Goal: Transaction & Acquisition: Purchase product/service

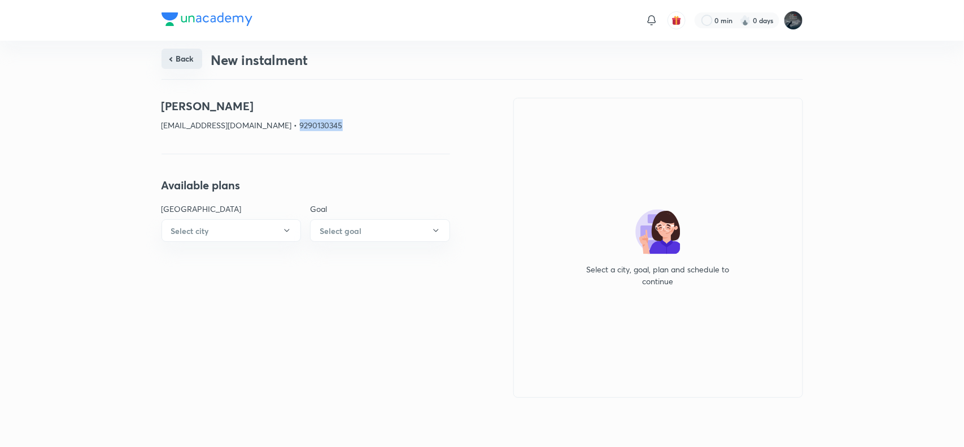
click at [178, 63] on button "Back" at bounding box center [181, 59] width 41 height 20
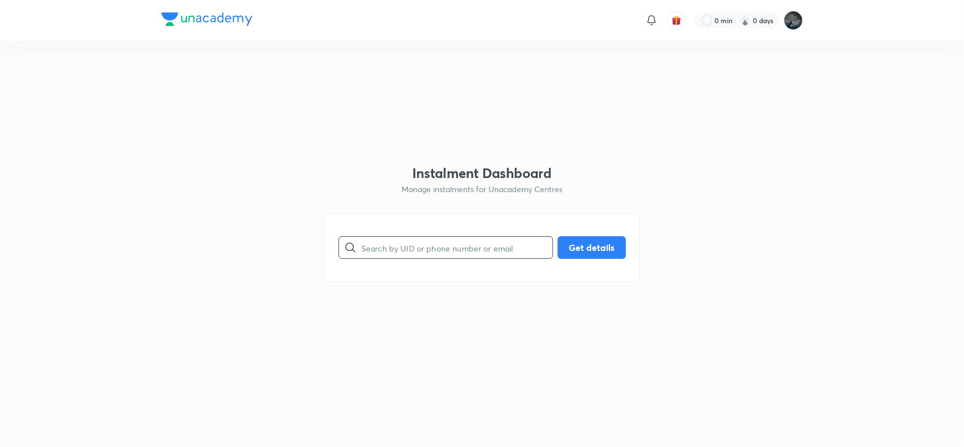
click at [408, 248] on input "text" at bounding box center [456, 247] width 191 height 29
paste input "chevulavenkatrao1976@gmail.com"
type input "chevulavenkatrao1976@gmail.com"
click at [622, 243] on button "Get details" at bounding box center [591, 246] width 68 height 23
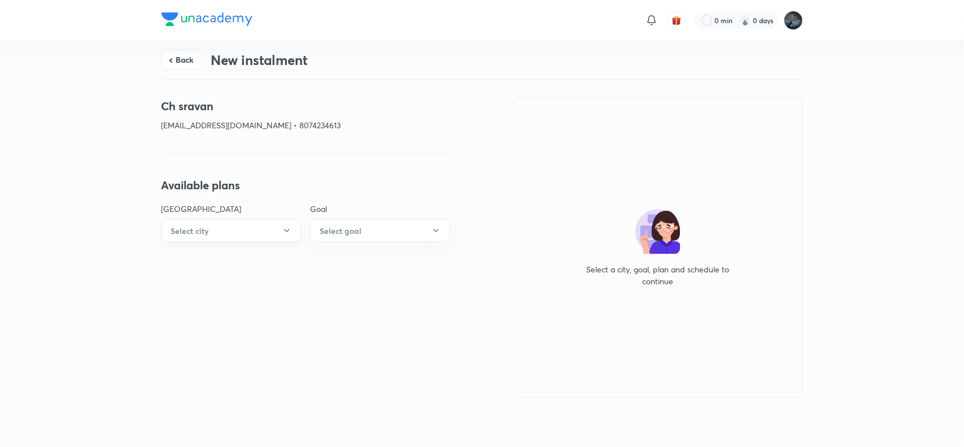
click at [225, 229] on button "Select city" at bounding box center [231, 230] width 140 height 23
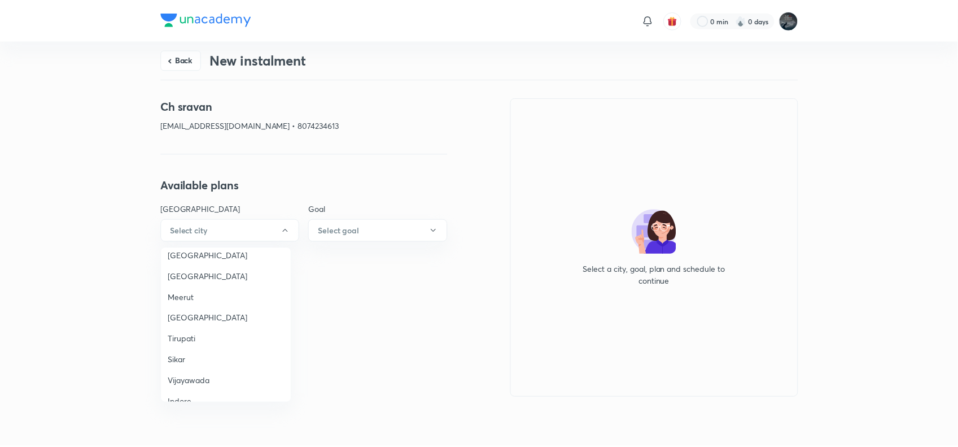
scroll to position [769, 0]
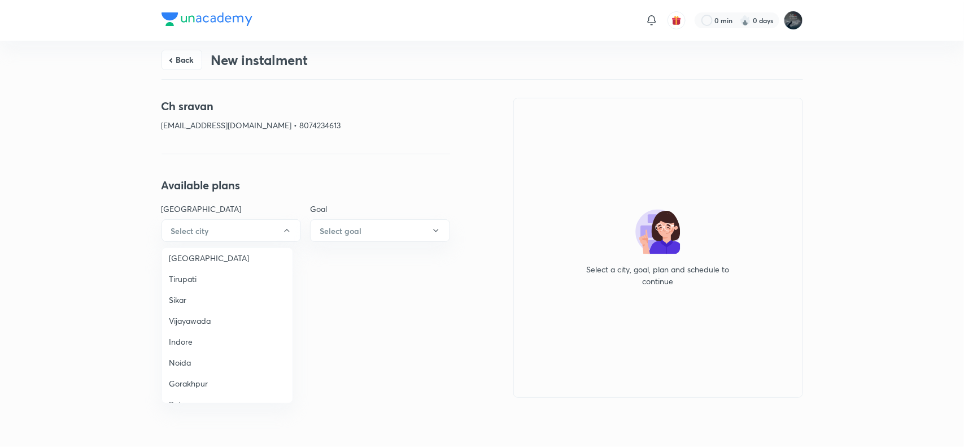
click at [196, 314] on span "Vijayawada" at bounding box center [227, 320] width 117 height 12
click at [410, 233] on button "Select goal" at bounding box center [380, 230] width 140 height 23
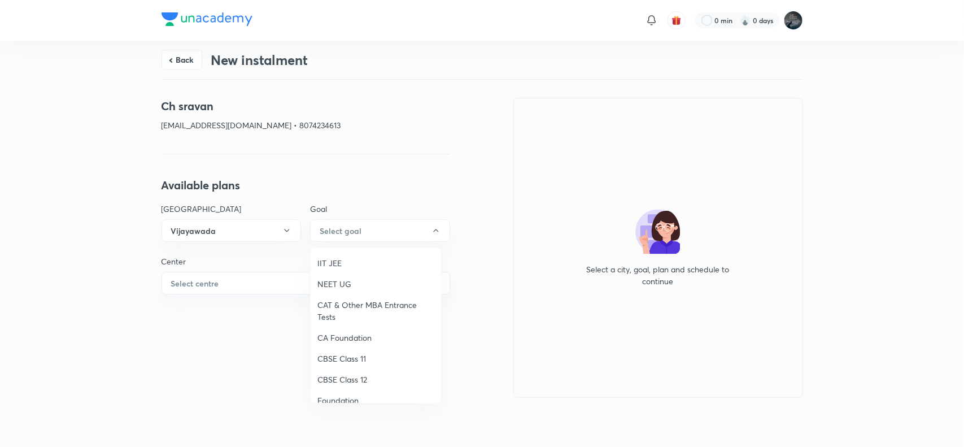
click at [325, 264] on span "IIT JEE" at bounding box center [375, 263] width 117 height 12
click at [259, 281] on button "Select centre" at bounding box center [305, 283] width 288 height 23
click at [213, 306] on li "Chaganti Mercantile" at bounding box center [227, 315] width 130 height 21
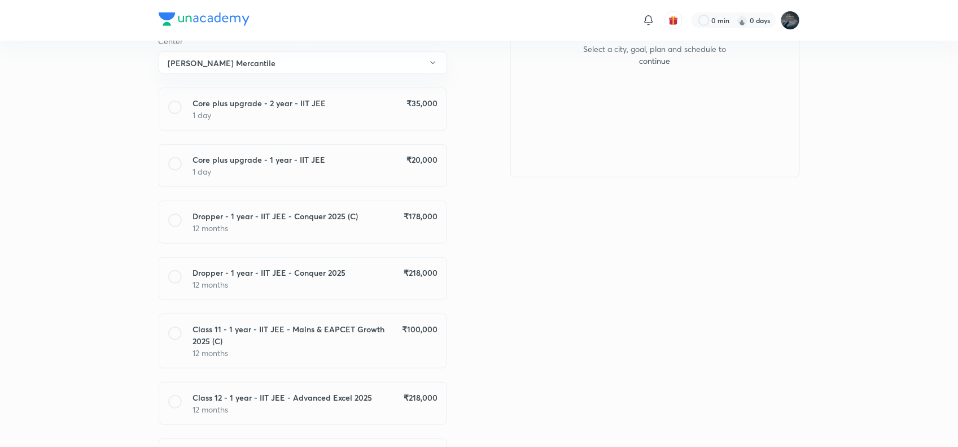
scroll to position [221, 0]
click at [387, 222] on p "12 months" at bounding box center [315, 227] width 244 height 12
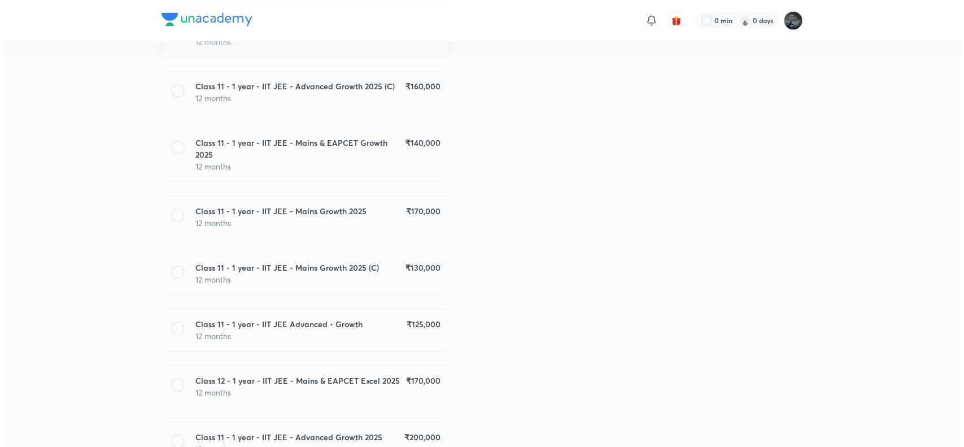
scroll to position [1115, 0]
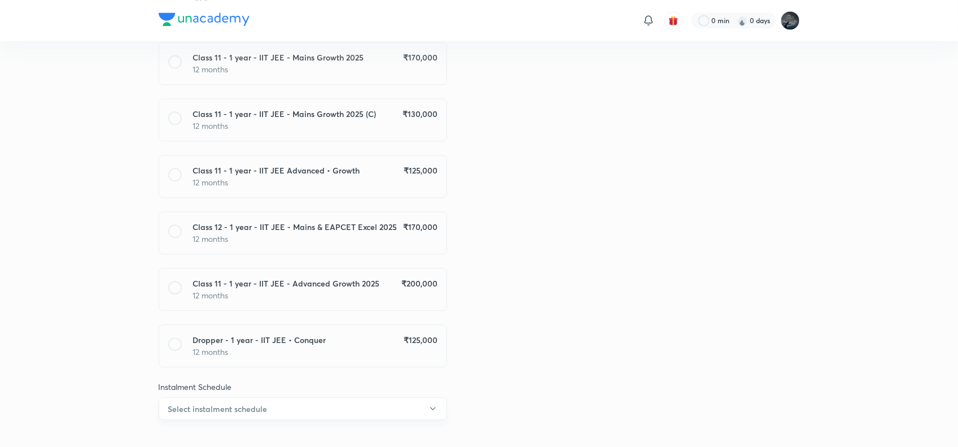
click at [266, 403] on h6 "Select instalment schedule" at bounding box center [217, 409] width 99 height 12
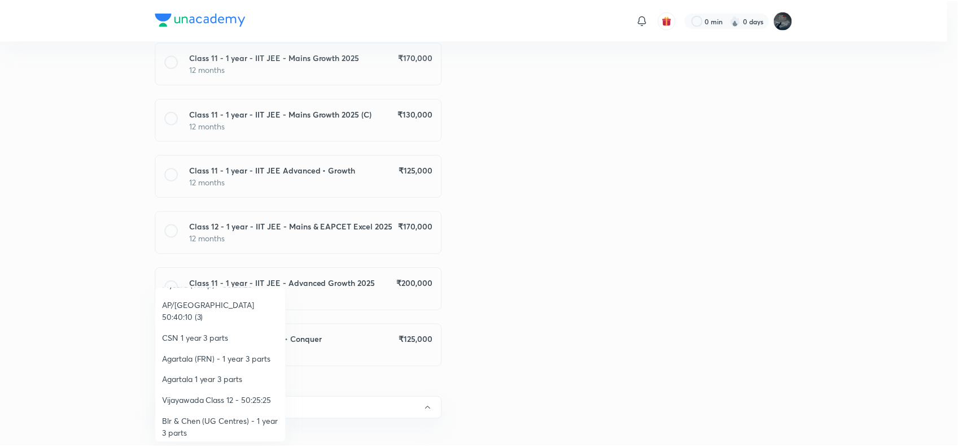
scroll to position [229, 0]
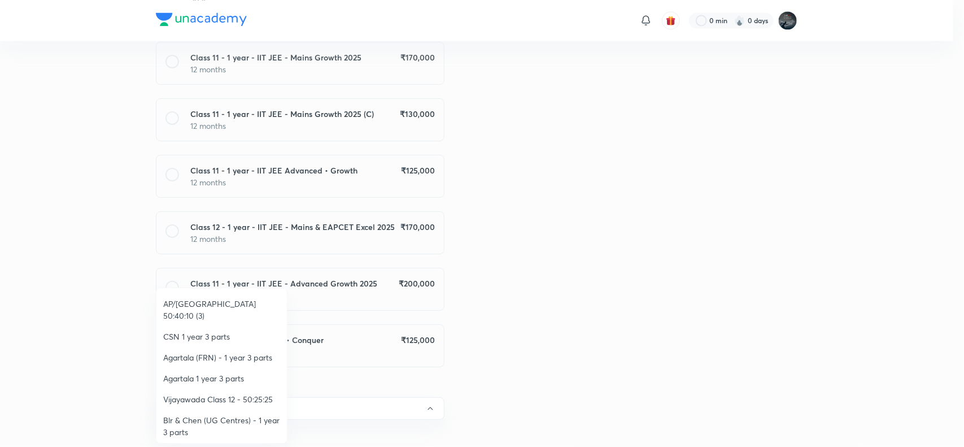
click at [240, 308] on span "AP/Telangana 50:40:10 (3)" at bounding box center [221, 310] width 117 height 24
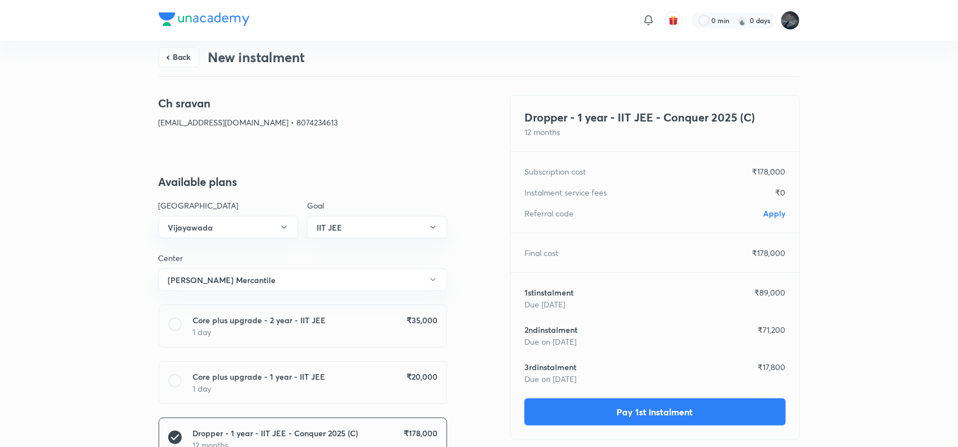
scroll to position [0, 0]
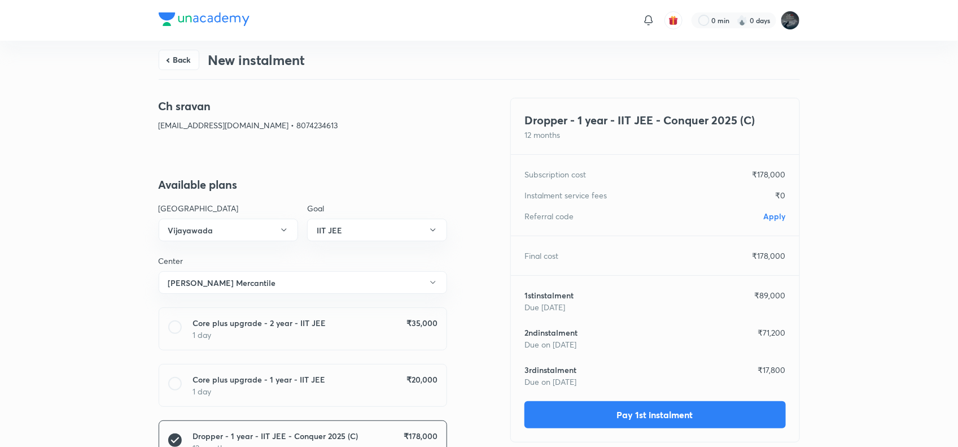
click at [775, 216] on span "Apply" at bounding box center [775, 216] width 22 height 11
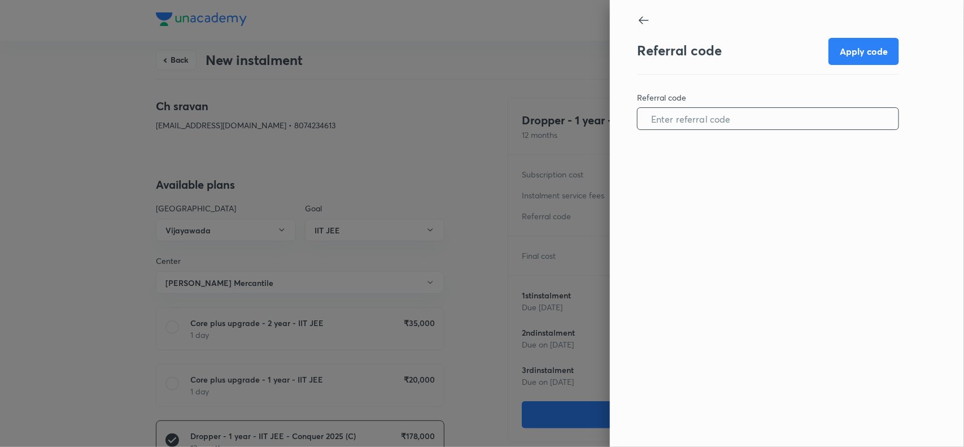
click at [734, 120] on input "text" at bounding box center [767, 118] width 261 height 29
paste input "VIJA0973LG5DY1"
type input "VIJA0973LG5DY1"
click at [865, 51] on button "Apply code" at bounding box center [863, 50] width 71 height 27
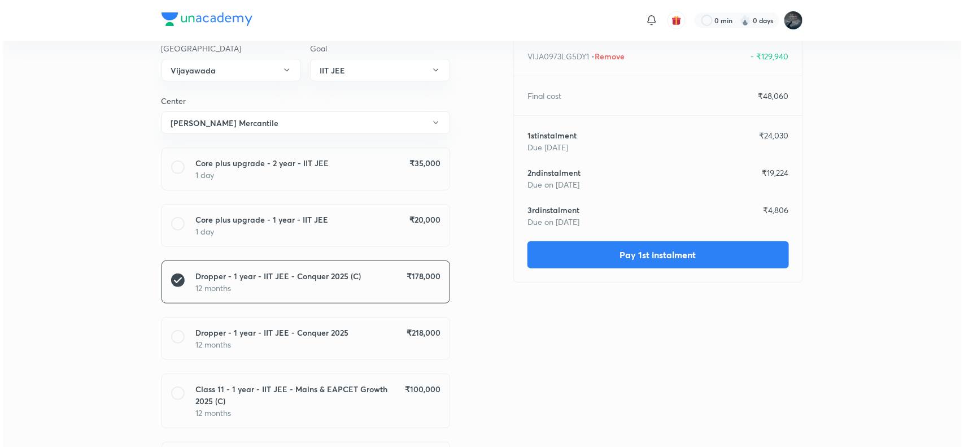
scroll to position [168, 0]
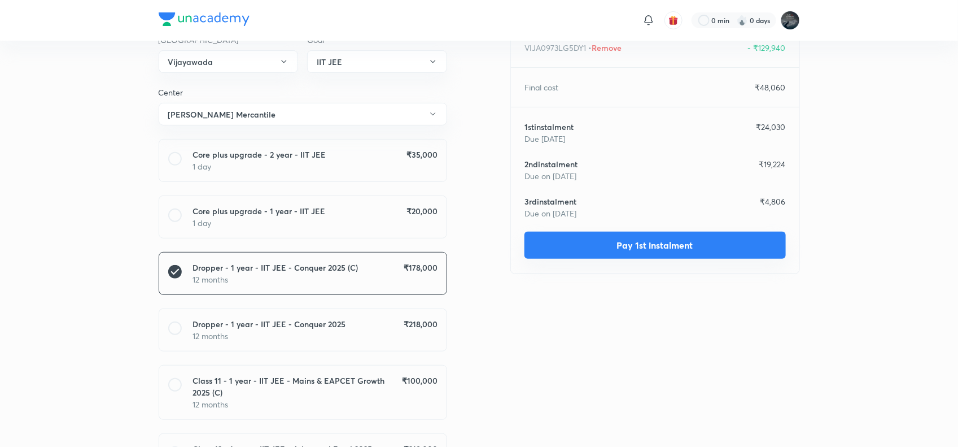
click at [613, 248] on button "Pay 1st instalment" at bounding box center [654, 244] width 261 height 27
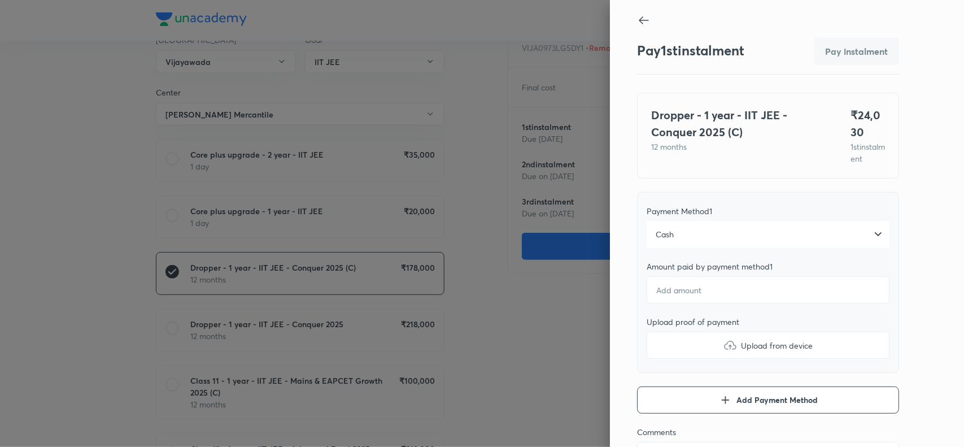
click at [678, 243] on div "Cash" at bounding box center [767, 234] width 243 height 27
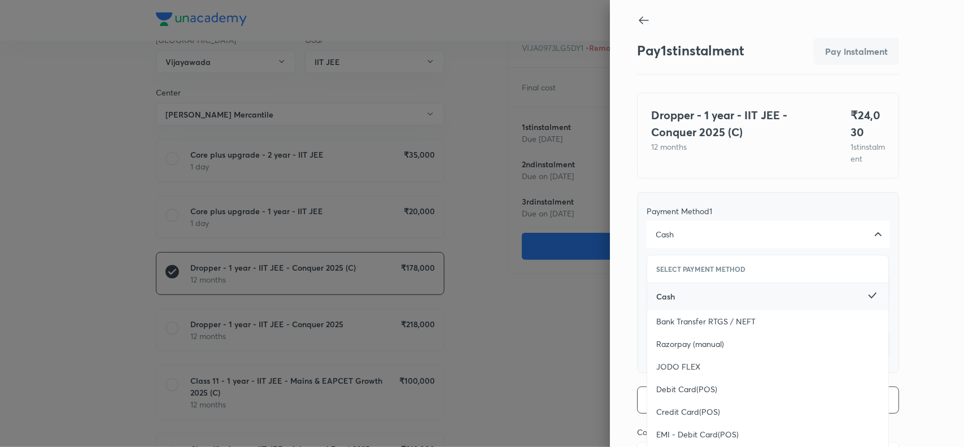
scroll to position [123, 0]
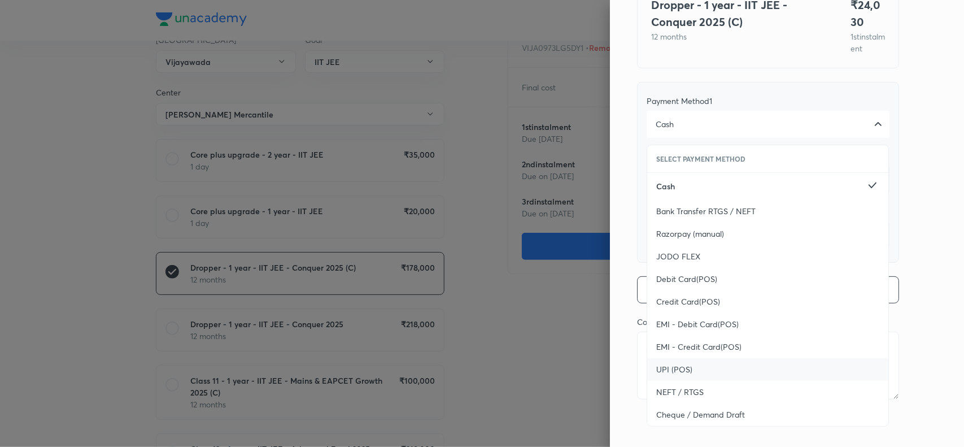
click at [659, 371] on span "UPI (POS)" at bounding box center [674, 369] width 36 height 11
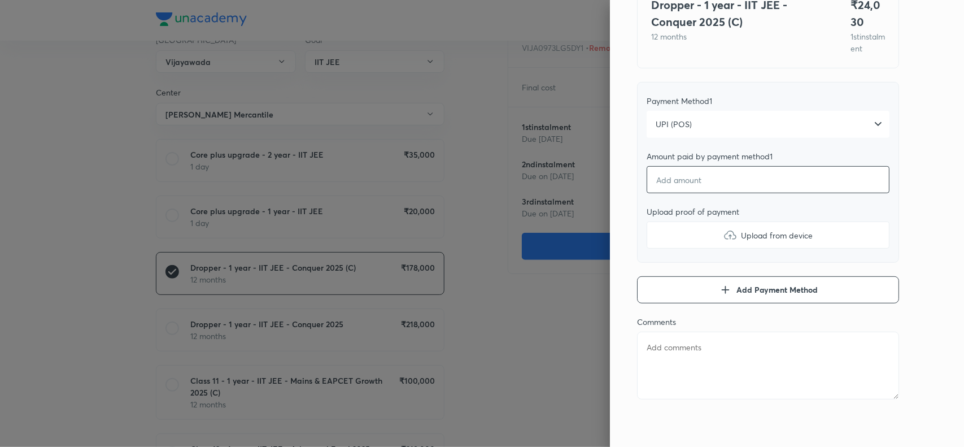
click at [705, 188] on input "number" at bounding box center [767, 179] width 243 height 27
type textarea "x"
type input "2"
type textarea "x"
type input "24"
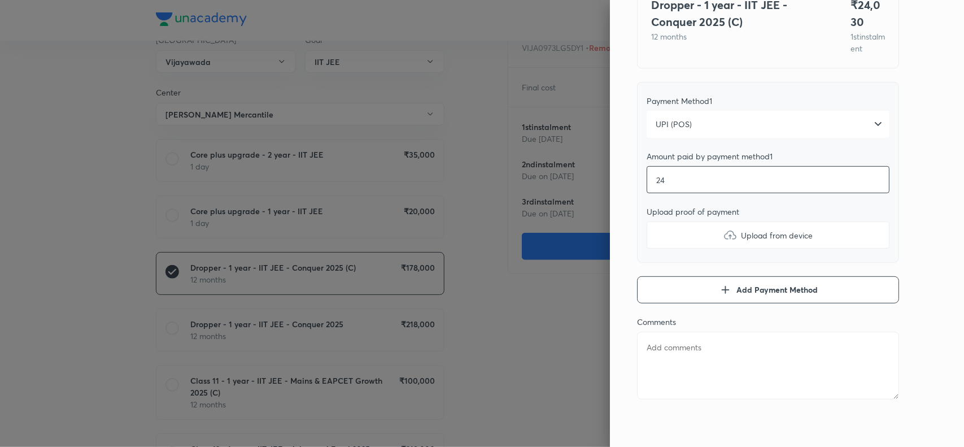
type textarea "x"
type input "240"
type textarea "x"
type input "2403"
type textarea "x"
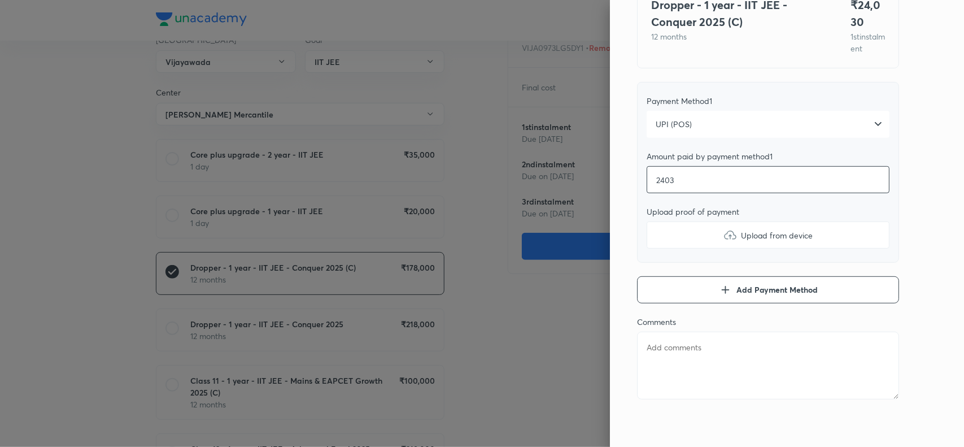
type input "24030"
type textarea "x"
type input "24030"
click at [911, 207] on div "Pay 1 st instalment Pay instalment Dropper - 1 year - IIT JEE - Conquer 2025 (C…" at bounding box center [787, 223] width 354 height 447
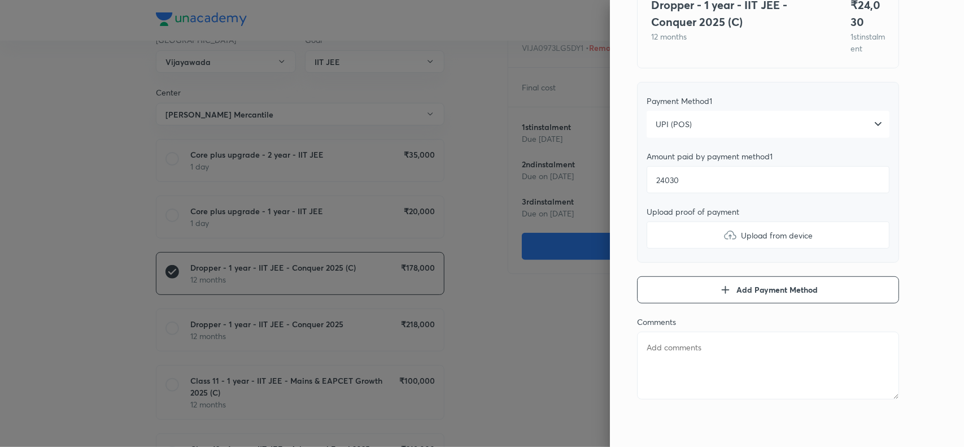
click at [723, 242] on img at bounding box center [730, 235] width 14 height 14
click at [0, 0] on input "Upload from device" at bounding box center [0, 0] width 0 height 0
type textarea "x"
click at [675, 358] on textarea at bounding box center [768, 365] width 262 height 68
paste textarea "Ch sravan"
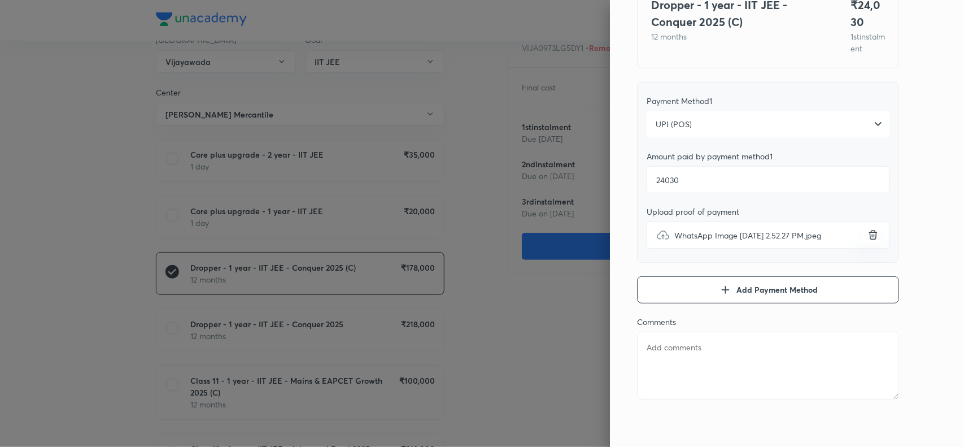
type textarea "Ch sravan"
type textarea "x"
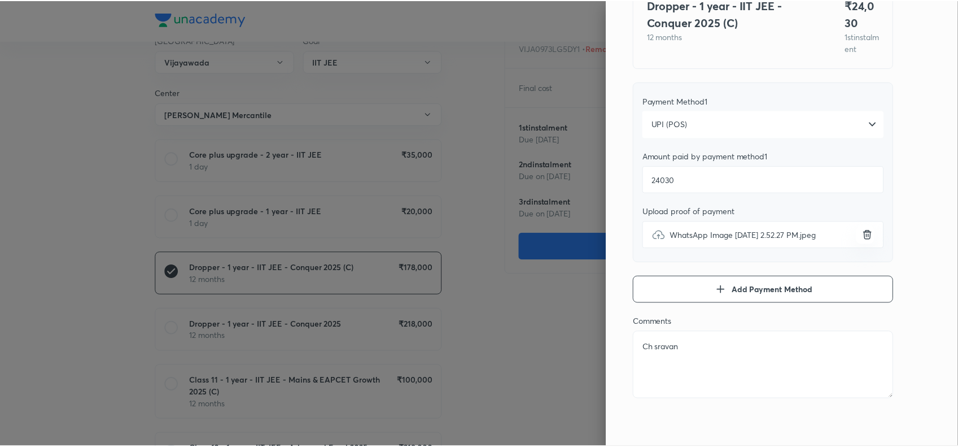
scroll to position [0, 0]
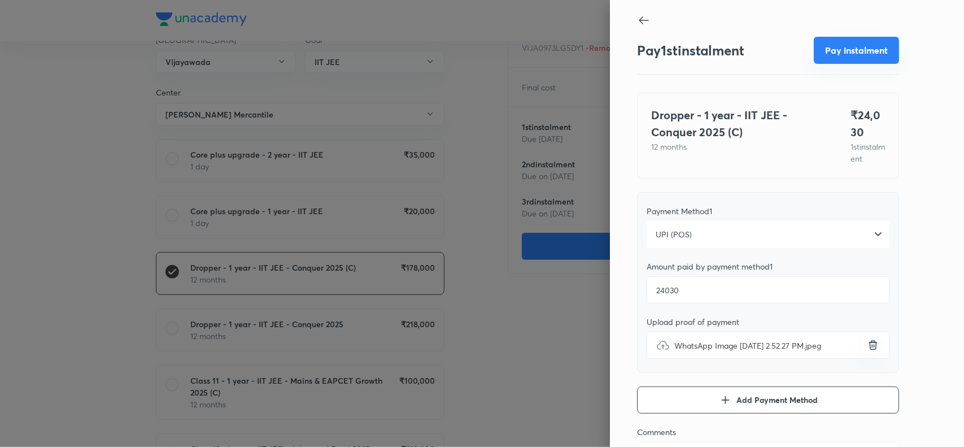
type textarea "Ch sravan"
click at [840, 48] on button "Pay instalment" at bounding box center [855, 50] width 85 height 27
type textarea "x"
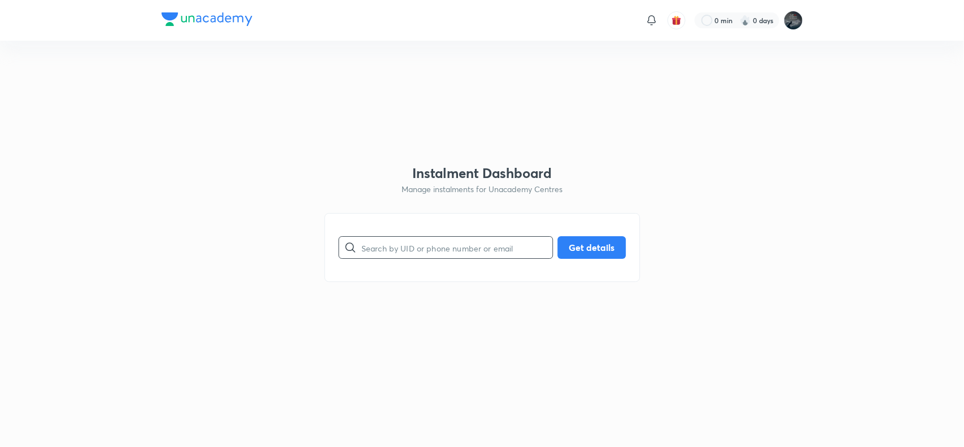
click at [382, 233] on input "text" at bounding box center [456, 247] width 191 height 29
paste input "9885033358"
type input "9885033358"
click at [588, 246] on button "Get details" at bounding box center [591, 246] width 68 height 23
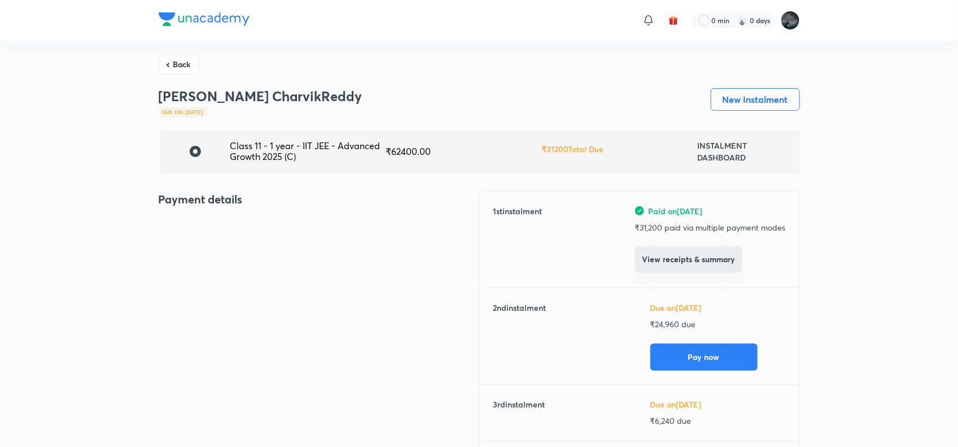
click at [670, 261] on button "View receipts & summary" at bounding box center [688, 259] width 107 height 27
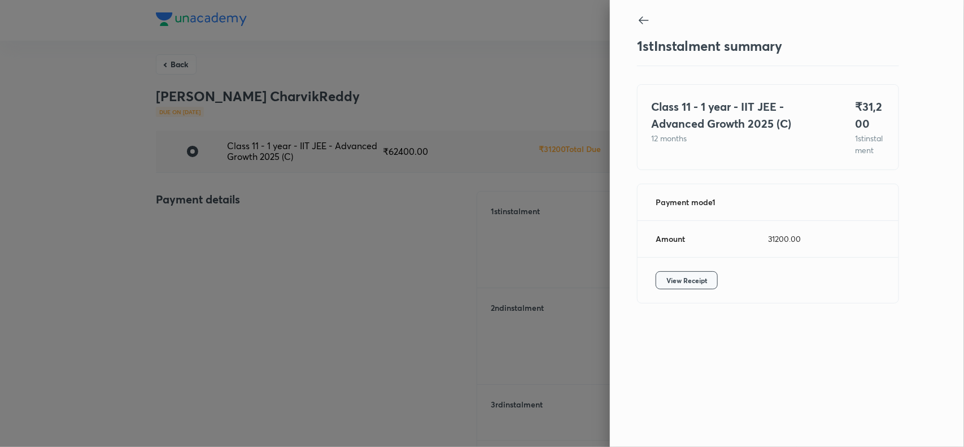
click at [686, 286] on span "View Receipt" at bounding box center [686, 279] width 41 height 11
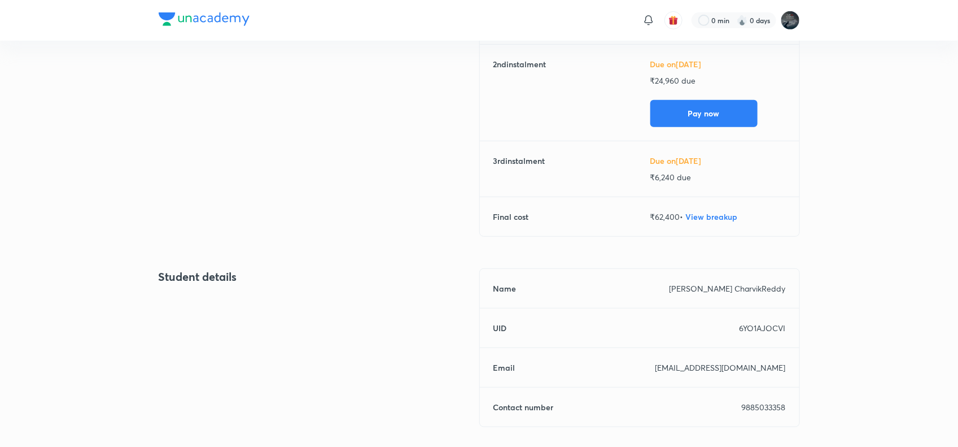
scroll to position [250, 0]
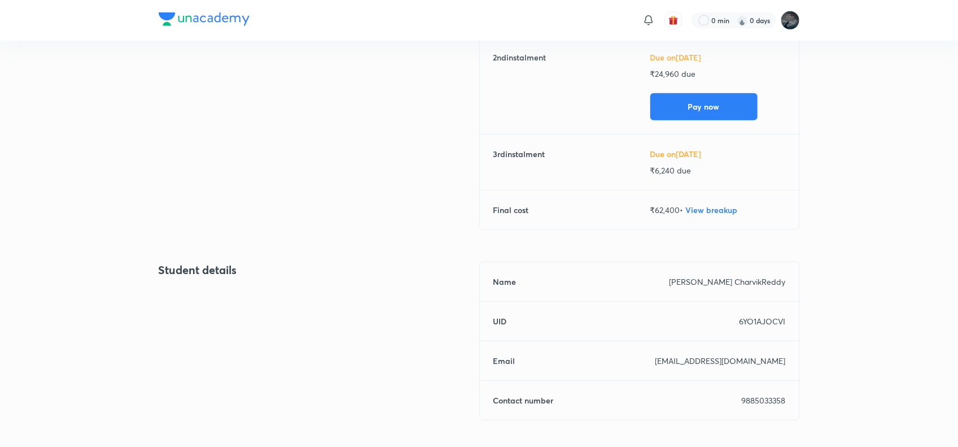
click at [748, 394] on p "9885033358" at bounding box center [764, 400] width 44 height 12
copy p "9885033358"
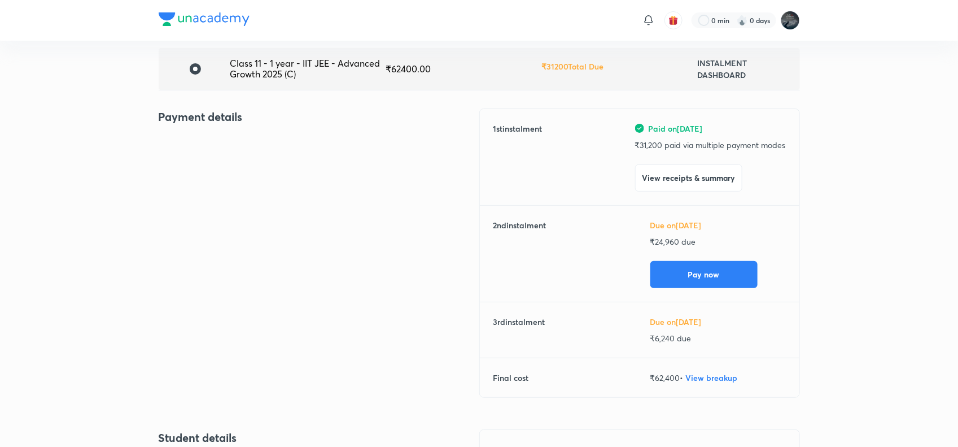
scroll to position [86, 0]
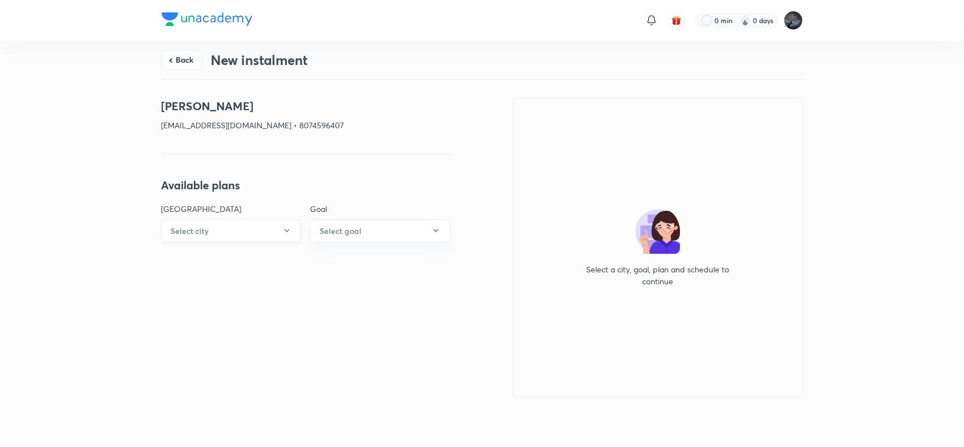
click at [241, 224] on button "Select city" at bounding box center [231, 230] width 140 height 23
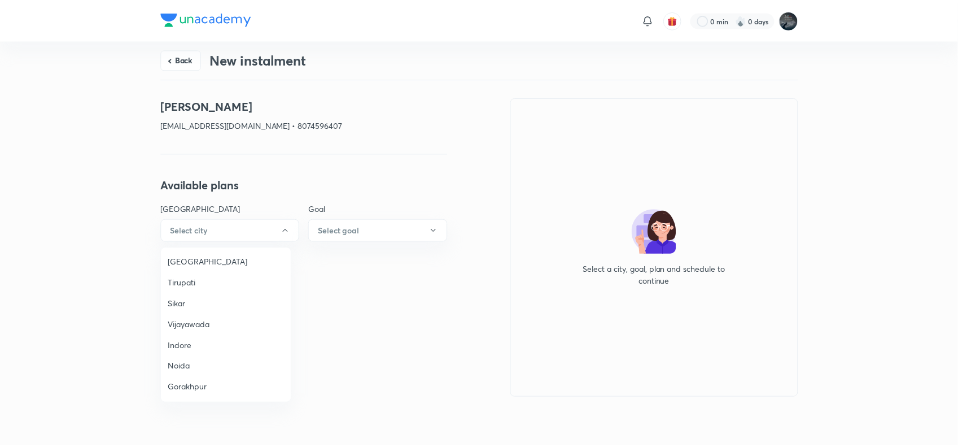
scroll to position [766, 0]
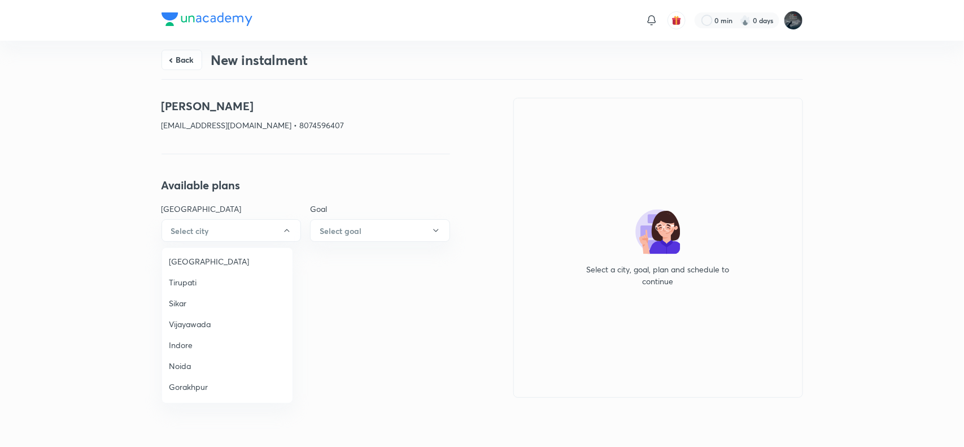
click at [193, 318] on span "Vijayawada" at bounding box center [227, 324] width 117 height 12
click at [376, 234] on button "Select goal" at bounding box center [380, 230] width 140 height 23
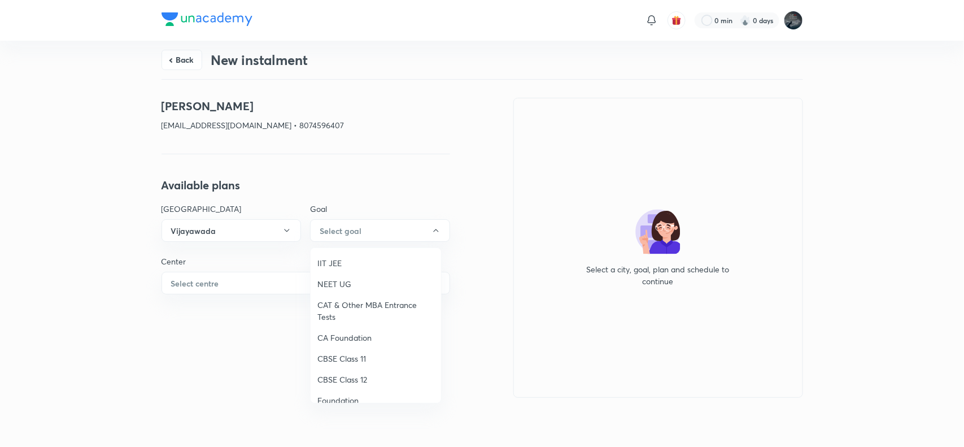
click at [340, 259] on span "IIT JEE" at bounding box center [375, 263] width 117 height 12
click at [260, 292] on button "Select centre" at bounding box center [305, 283] width 288 height 23
click at [203, 309] on span "Chaganti Mercantile" at bounding box center [227, 315] width 117 height 12
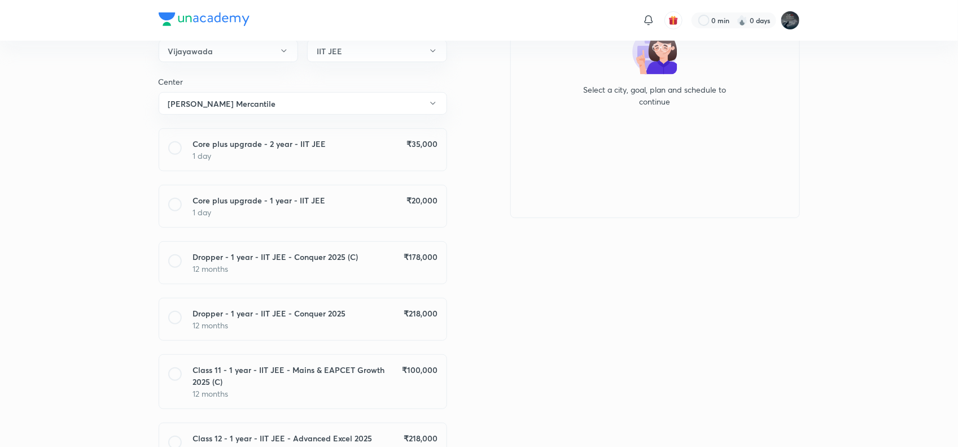
scroll to position [181, 0]
click at [397, 250] on div "Dropper - 1 year - IIT JEE - Conquer 2025 (C) ₹ 178,000" at bounding box center [315, 256] width 244 height 12
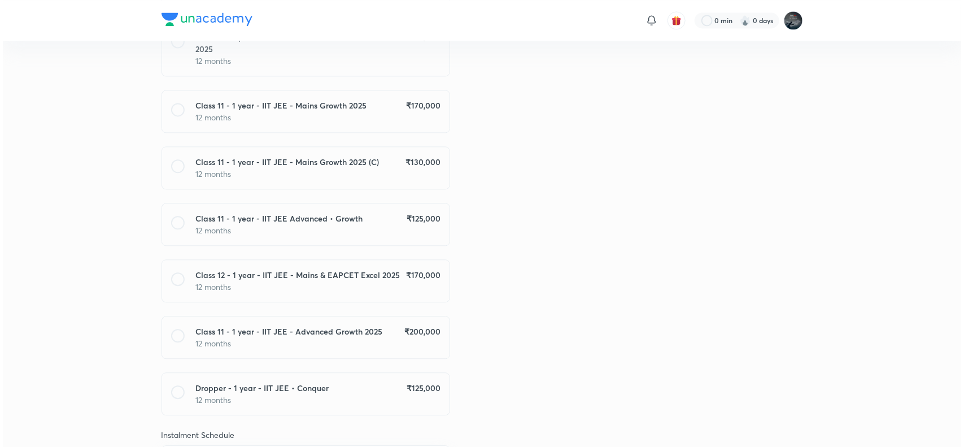
scroll to position [1115, 0]
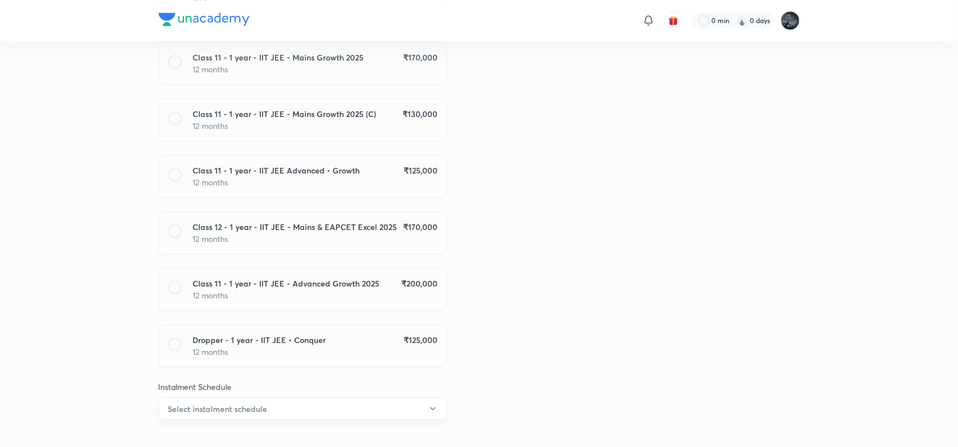
click at [328, 397] on button "Select instalment schedule" at bounding box center [303, 408] width 288 height 23
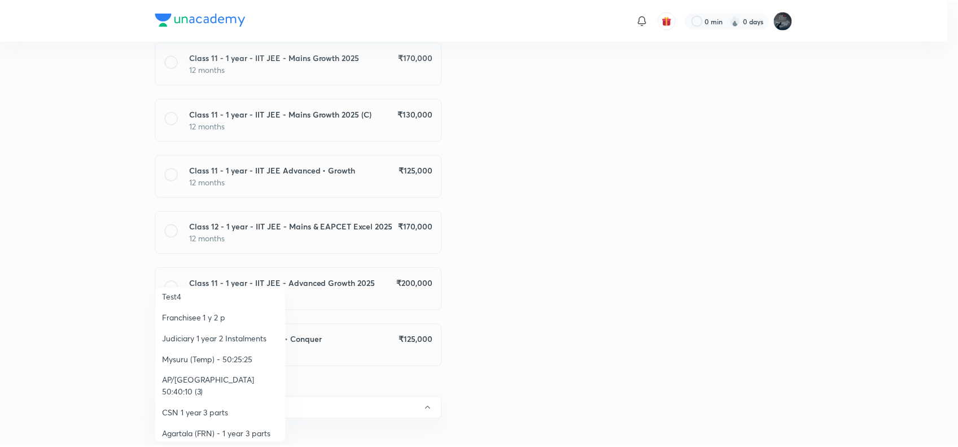
scroll to position [153, 0]
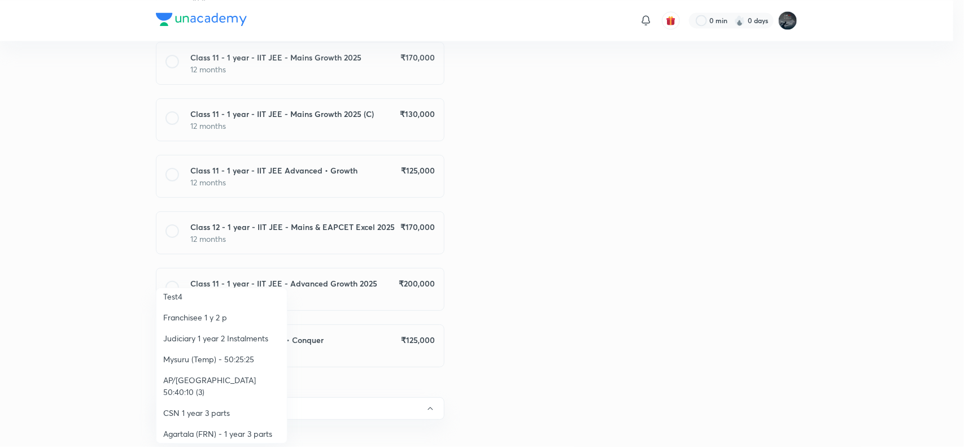
click at [240, 380] on span "AP/Telangana 50:40:10 (3)" at bounding box center [221, 386] width 117 height 24
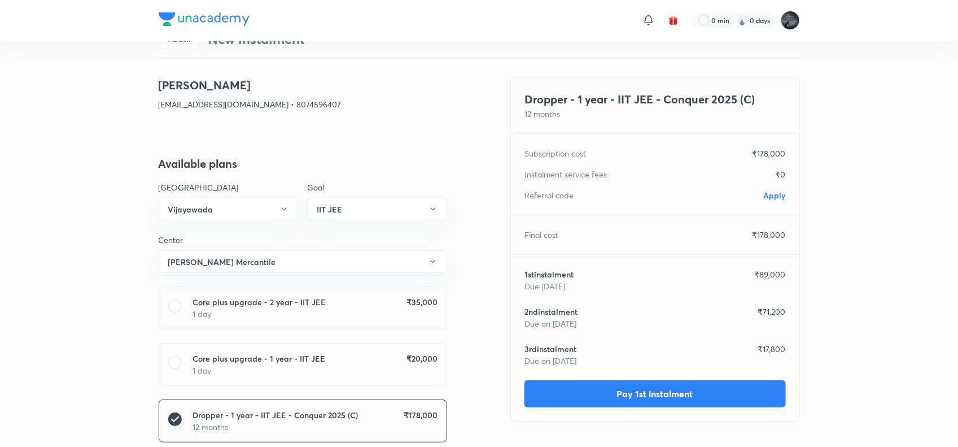
scroll to position [0, 0]
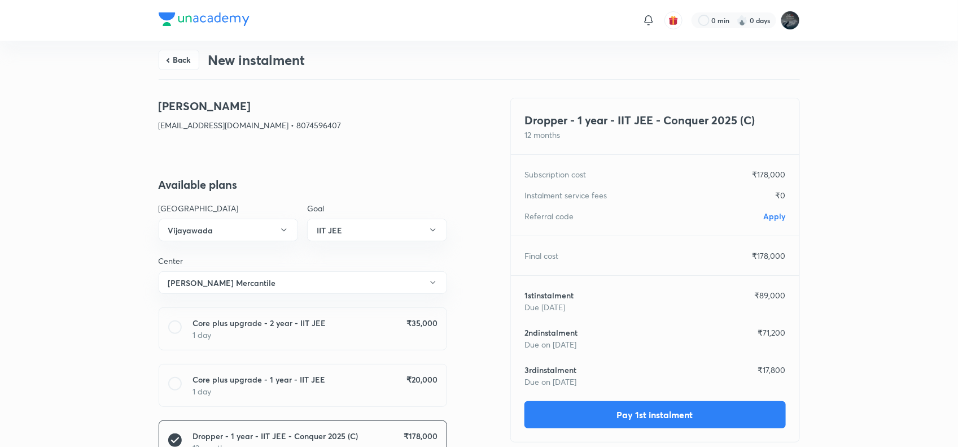
click at [774, 213] on span "Apply" at bounding box center [775, 216] width 22 height 11
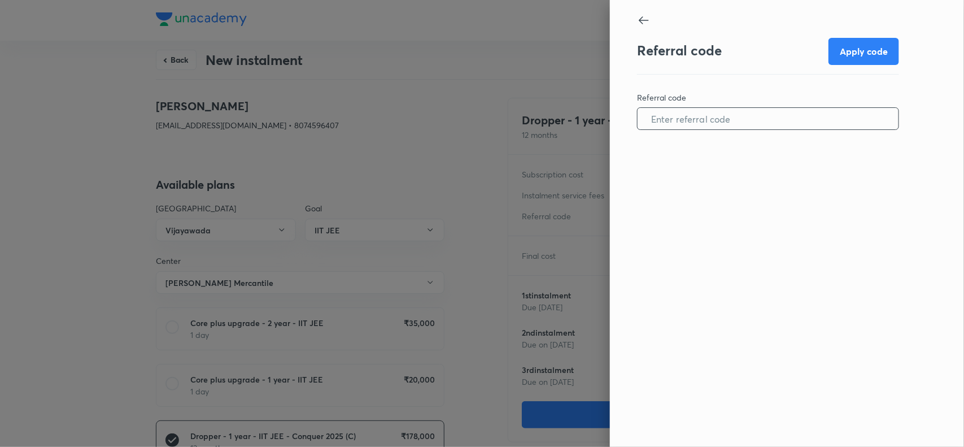
click at [713, 117] on input "text" at bounding box center [767, 118] width 261 height 29
paste input "VIJA0973F8BCEO"
type input "VIJA0973F8BCEO"
click at [854, 46] on button "Apply code" at bounding box center [863, 50] width 71 height 27
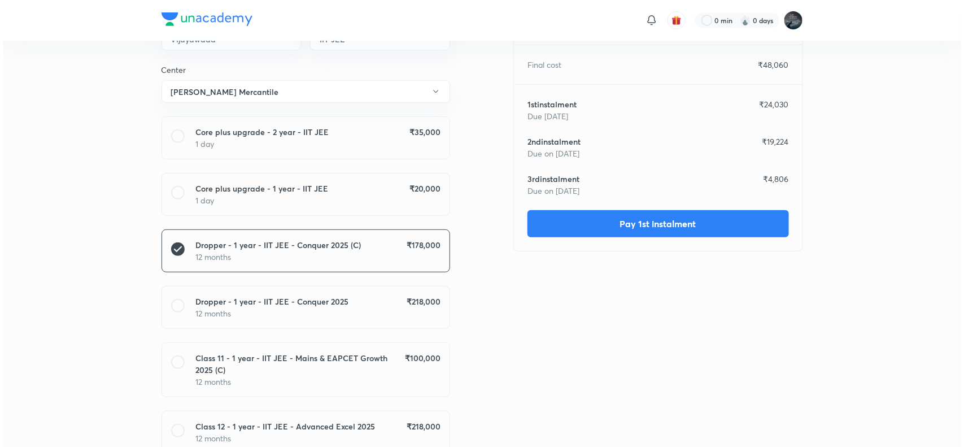
scroll to position [195, 0]
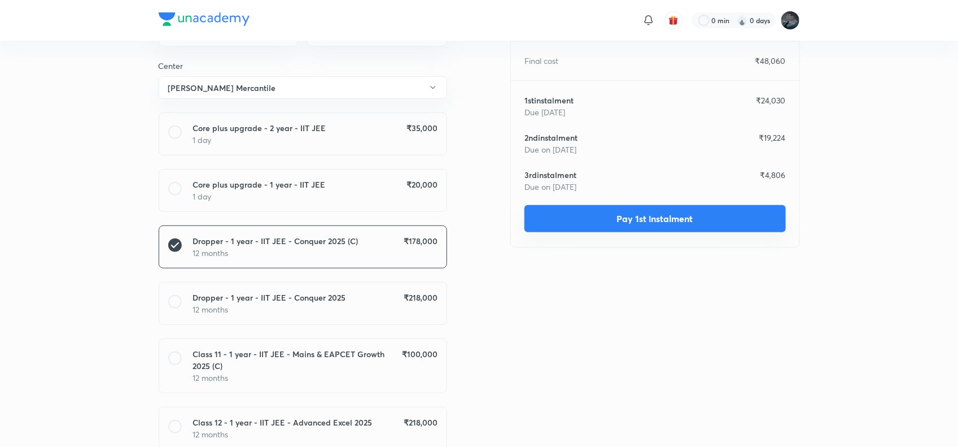
click at [656, 215] on button "Pay 1st instalment" at bounding box center [654, 218] width 261 height 27
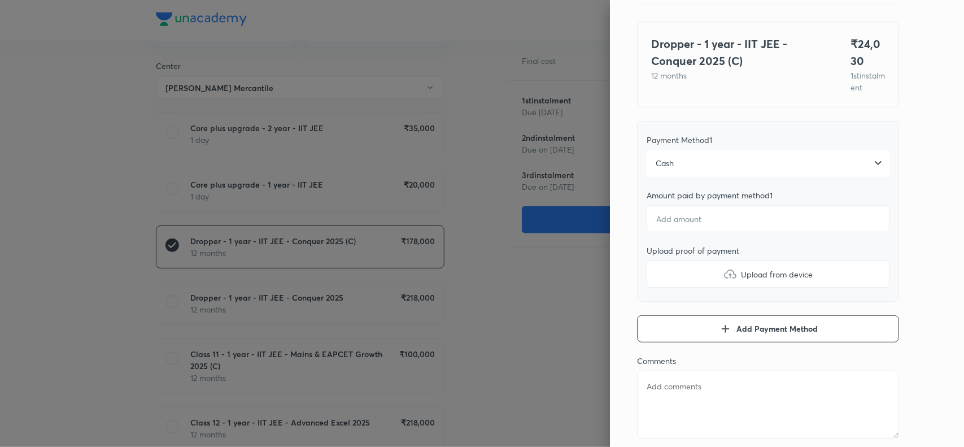
scroll to position [72, 0]
click at [735, 176] on div "Cash" at bounding box center [767, 162] width 243 height 27
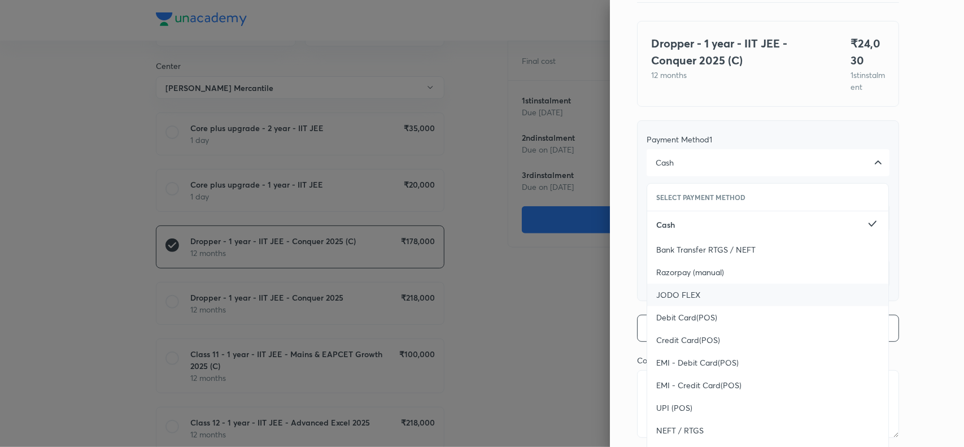
scroll to position [123, 0]
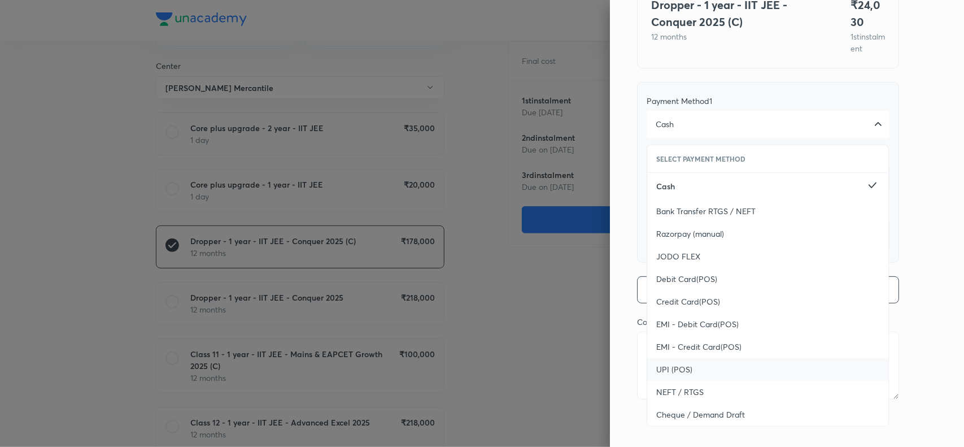
click at [662, 370] on span "UPI (POS)" at bounding box center [674, 369] width 36 height 11
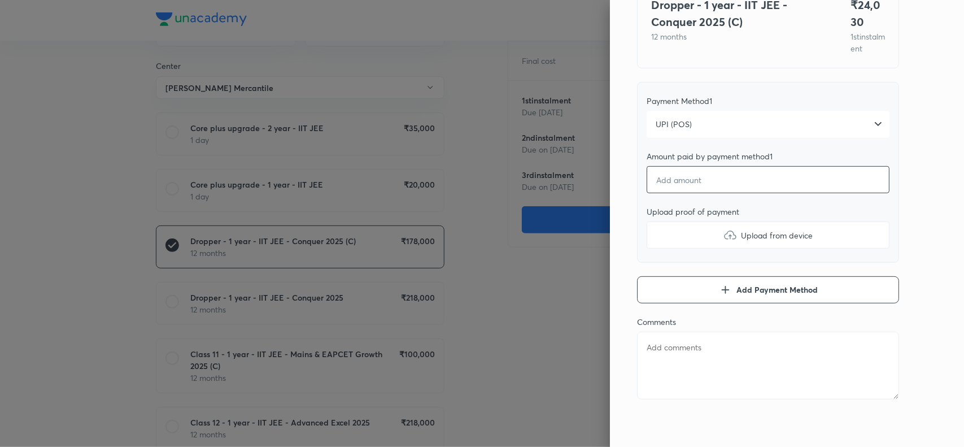
click at [696, 184] on input "number" at bounding box center [767, 179] width 243 height 27
type textarea "x"
type input "2"
type textarea "x"
type input "24"
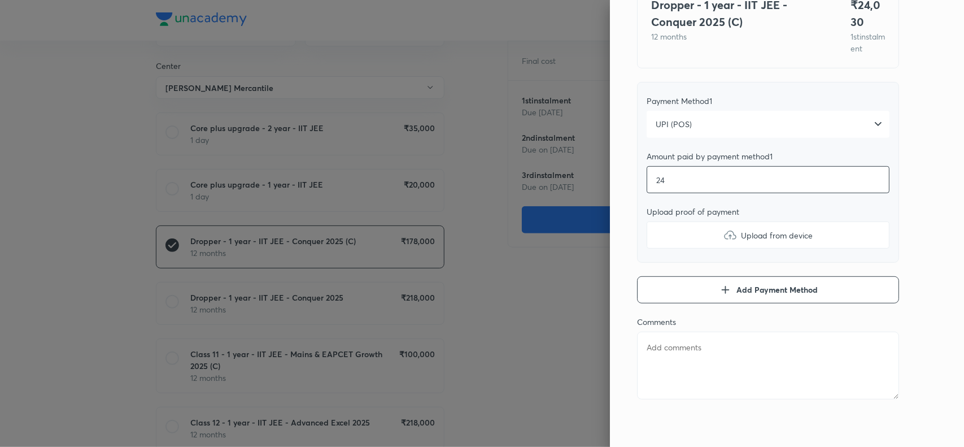
type textarea "x"
type input "240"
type textarea "x"
type input "2403"
type textarea "x"
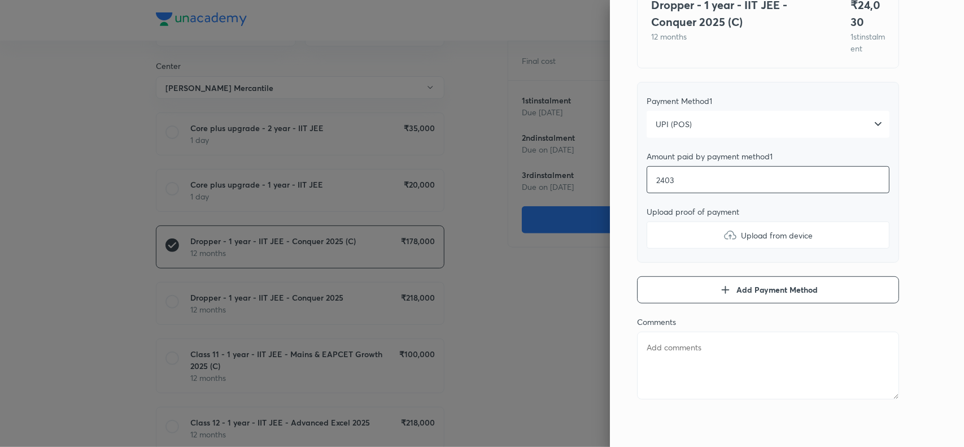
type input "24030"
type textarea "x"
type input "24030"
click at [913, 190] on div "Pay 1 st instalment Pay instalment Dropper - 1 year - IIT JEE - Conquer 2025 (C…" at bounding box center [787, 223] width 354 height 447
click at [723, 233] on img at bounding box center [730, 235] width 14 height 14
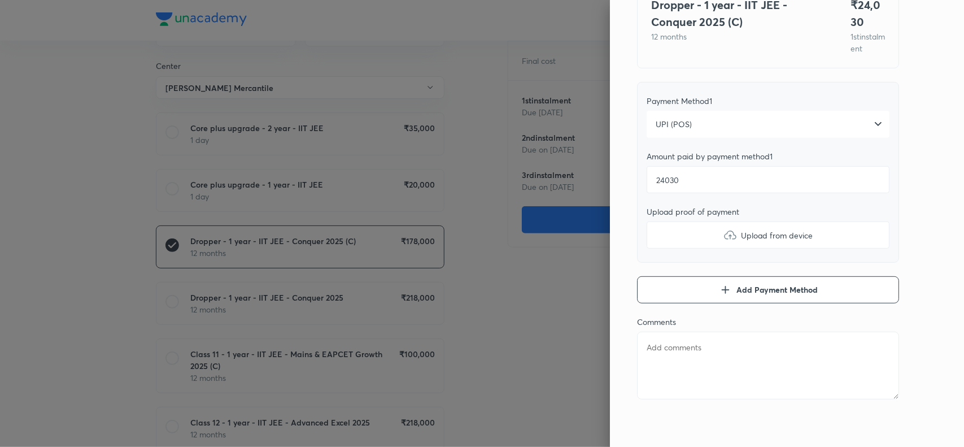
click at [0, 0] on input "Upload from device" at bounding box center [0, 0] width 0 height 0
type textarea "x"
click at [669, 361] on textarea at bounding box center [768, 365] width 262 height 68
paste textarea "TEJAVATH SACHIN"
type textarea "TEJAVATH SACHIN"
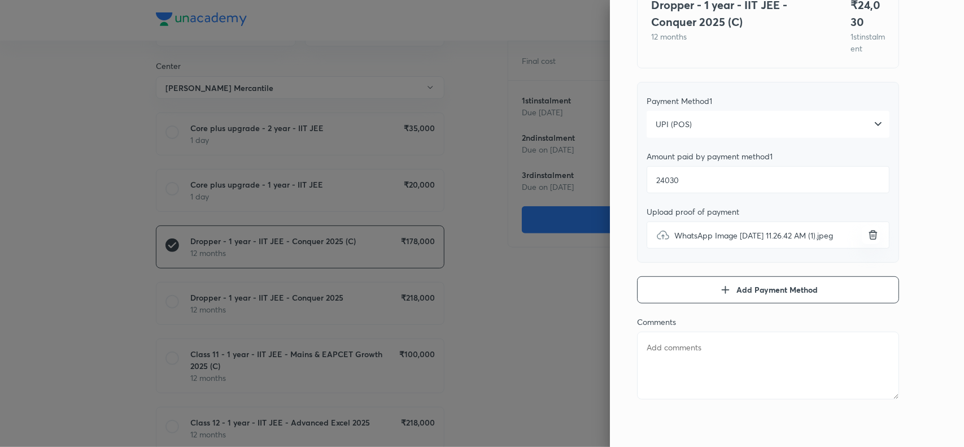
type textarea "x"
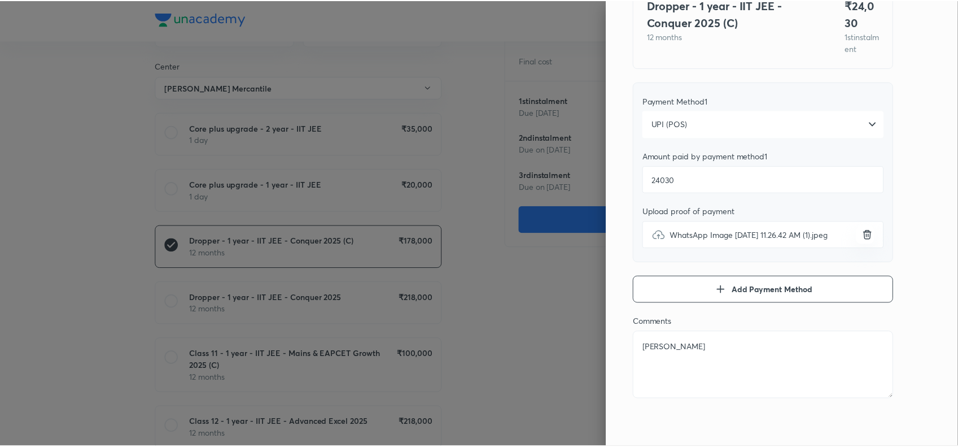
scroll to position [0, 0]
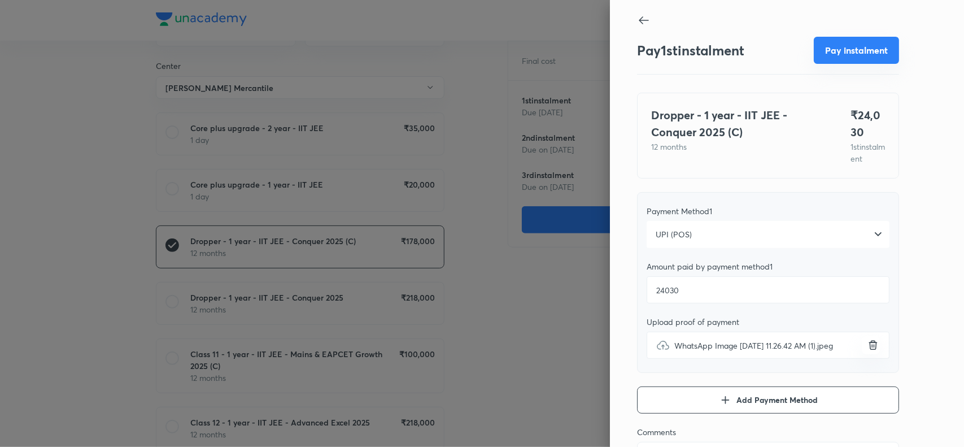
type textarea "TEJAVATH SACHIN"
click at [836, 45] on button "Pay instalment" at bounding box center [855, 50] width 85 height 27
type textarea "x"
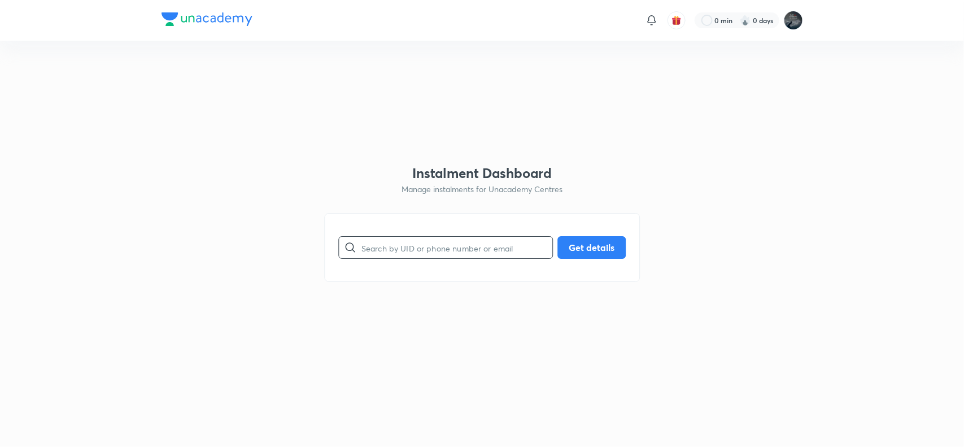
click at [392, 247] on input "text" at bounding box center [456, 247] width 191 height 29
paste input "[EMAIL_ADDRESS][DOMAIN_NAME]"
type input "[EMAIL_ADDRESS][DOMAIN_NAME]"
click at [593, 251] on button "Get details" at bounding box center [591, 246] width 68 height 23
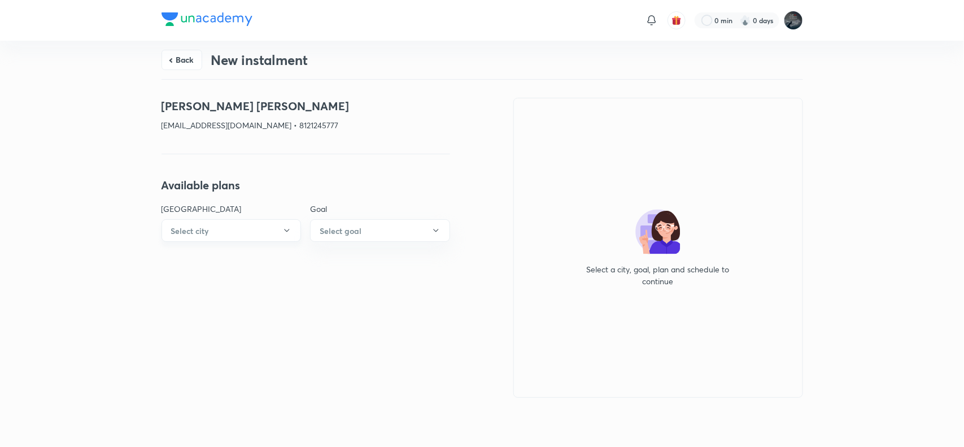
click at [278, 231] on button "Select city" at bounding box center [231, 230] width 140 height 23
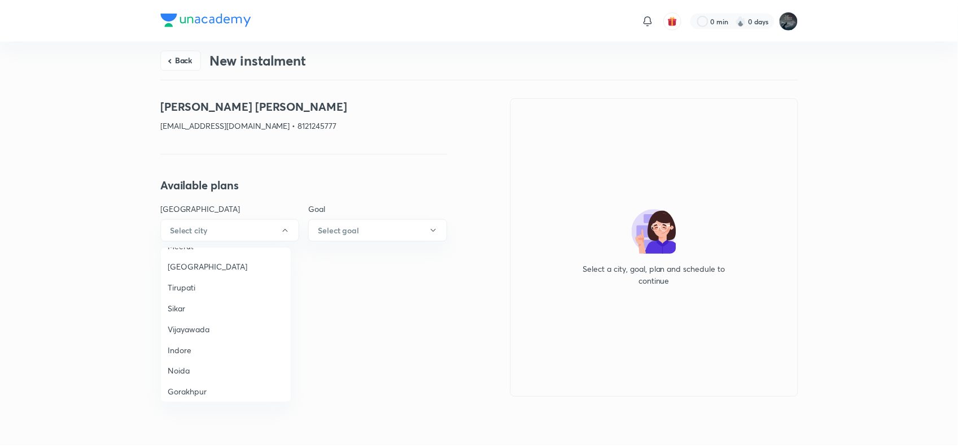
scroll to position [760, 0]
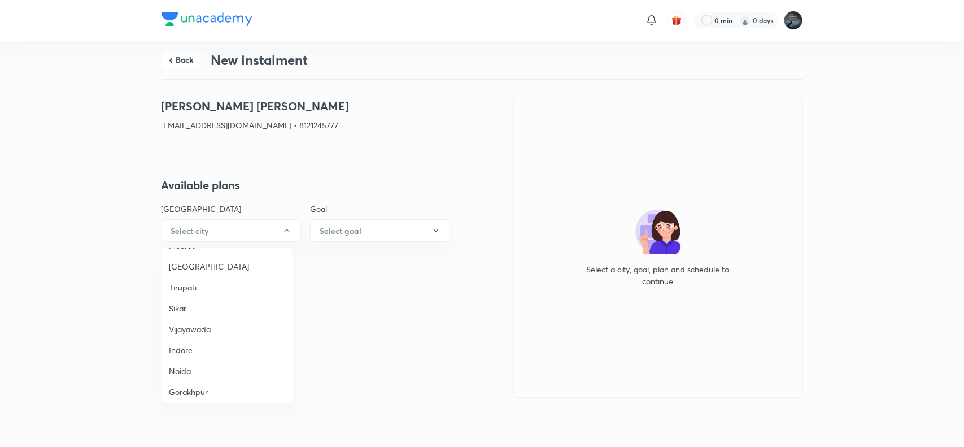
click at [201, 323] on span "Vijayawada" at bounding box center [227, 329] width 117 height 12
click at [360, 233] on h6 "Select goal" at bounding box center [341, 231] width 42 height 12
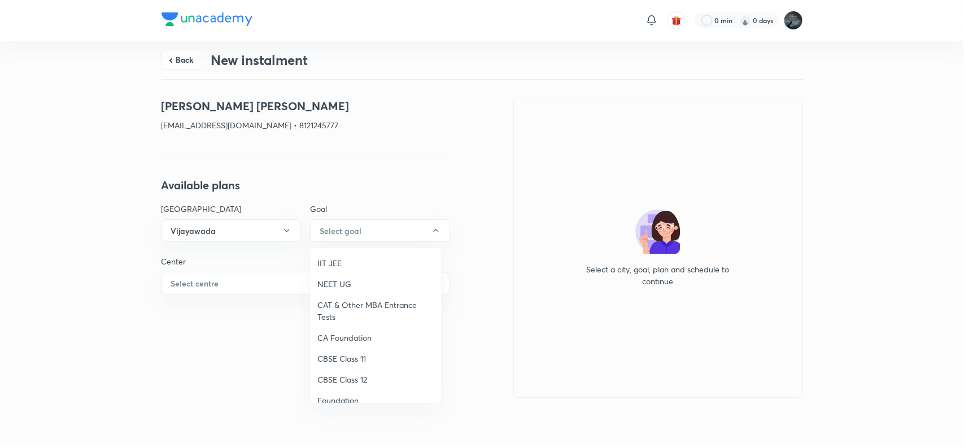
click at [326, 260] on span "IIT JEE" at bounding box center [375, 263] width 117 height 12
click at [255, 283] on button "Select centre" at bounding box center [305, 283] width 288 height 23
click at [196, 310] on span "Chaganti Mercantile" at bounding box center [227, 315] width 117 height 12
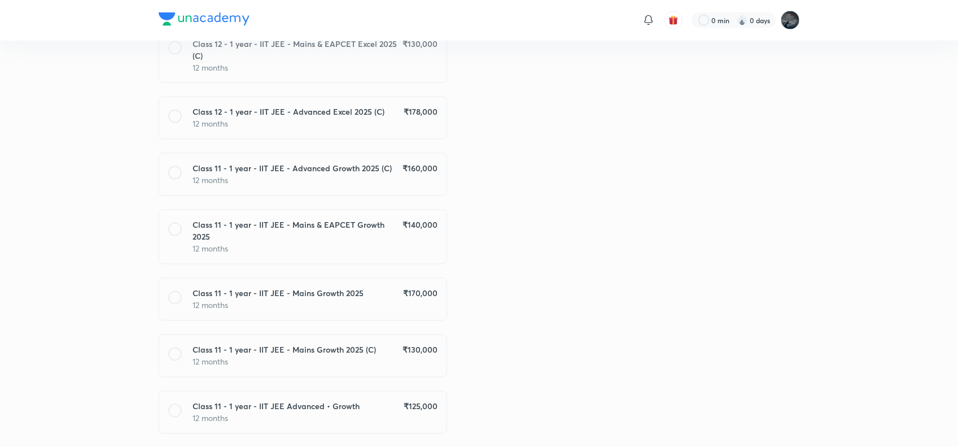
scroll to position [890, 0]
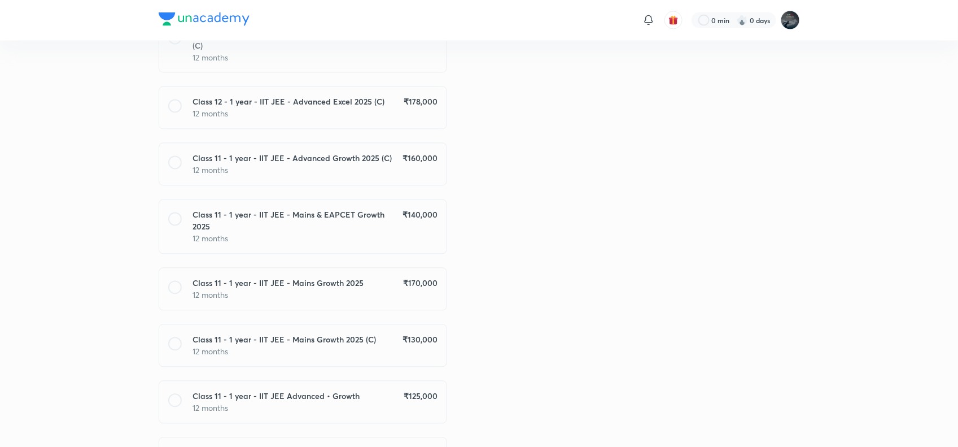
click at [368, 345] on p "12 months" at bounding box center [315, 351] width 244 height 12
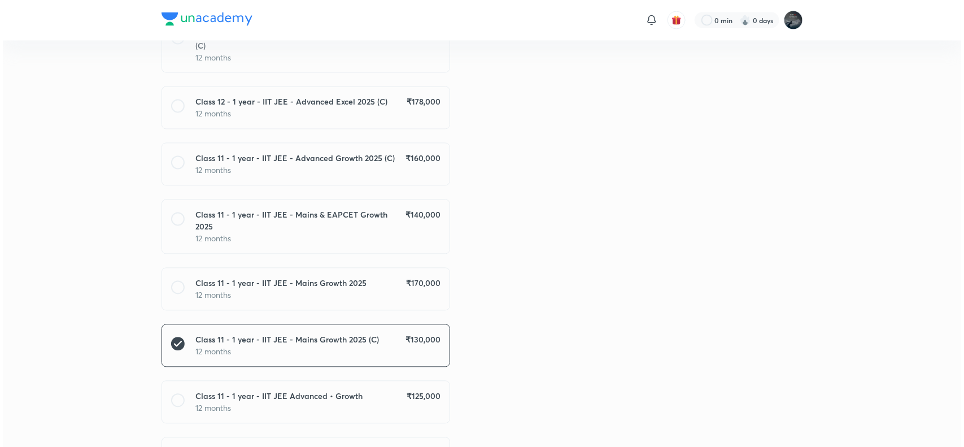
scroll to position [1115, 0]
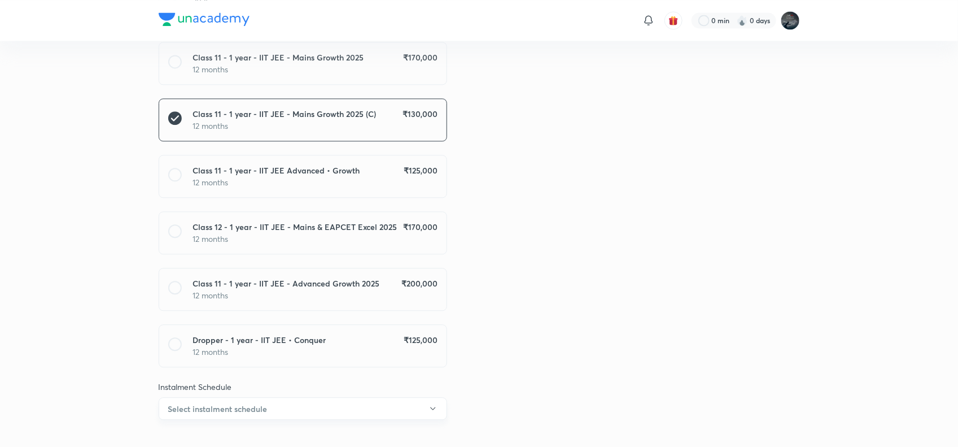
click at [360, 397] on button "Select instalment schedule" at bounding box center [303, 408] width 288 height 23
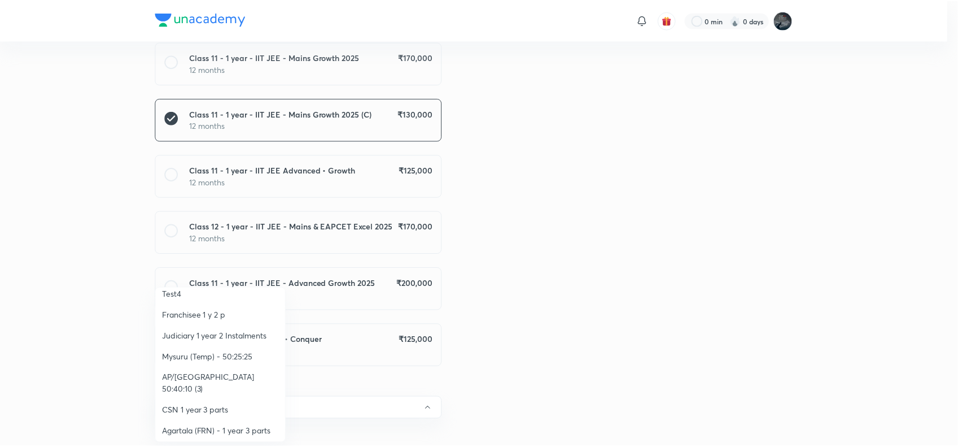
scroll to position [156, 0]
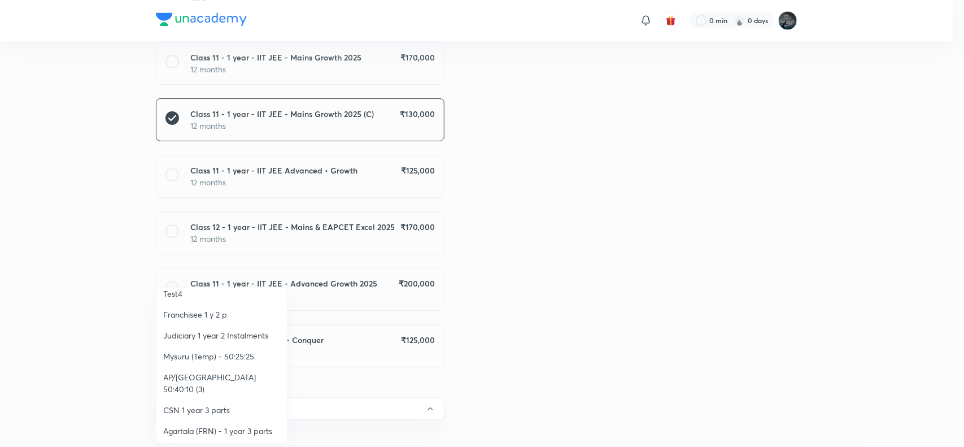
click at [237, 379] on span "AP/Telangana 50:40:10 (3)" at bounding box center [221, 383] width 117 height 24
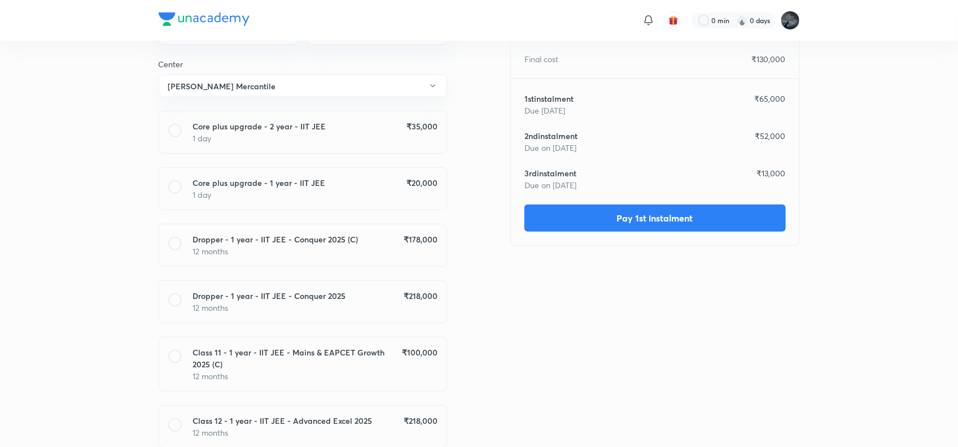
scroll to position [0, 0]
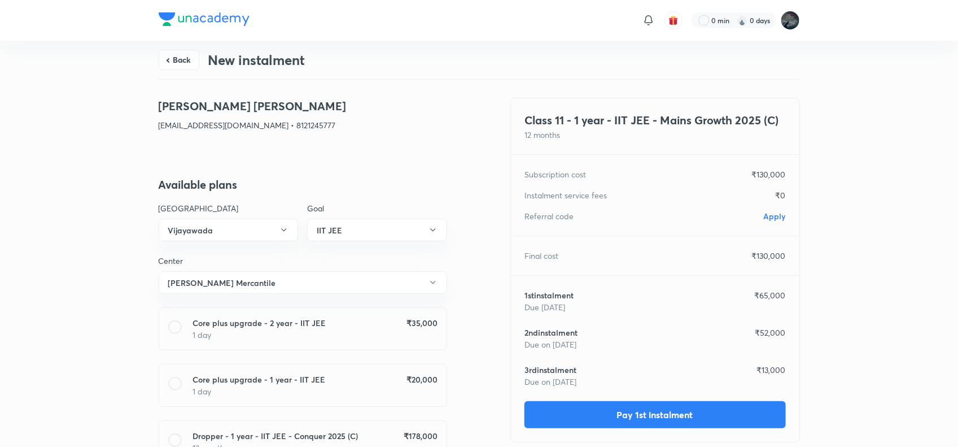
click at [774, 219] on span "Apply" at bounding box center [775, 216] width 22 height 11
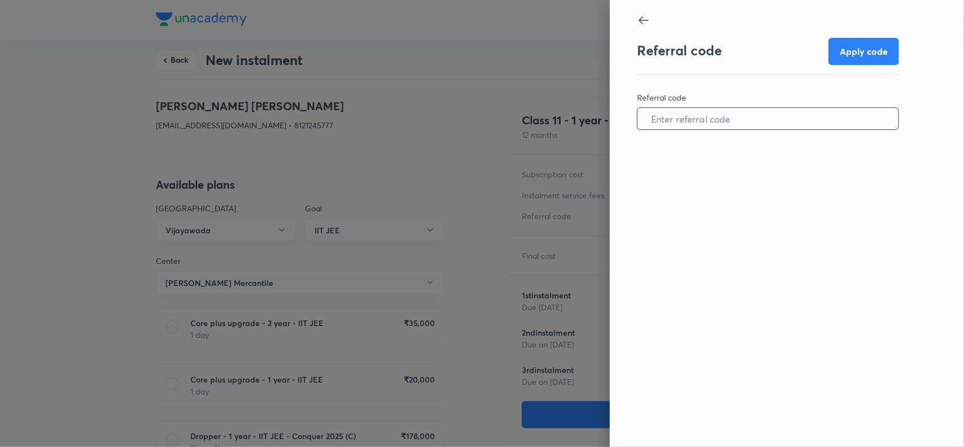
paste input "VIJA0964PHW1IL"
click at [715, 123] on input "text" at bounding box center [767, 118] width 261 height 29
type input "VIJA0964PHW1IL"
click at [875, 52] on button "Apply code" at bounding box center [863, 50] width 71 height 27
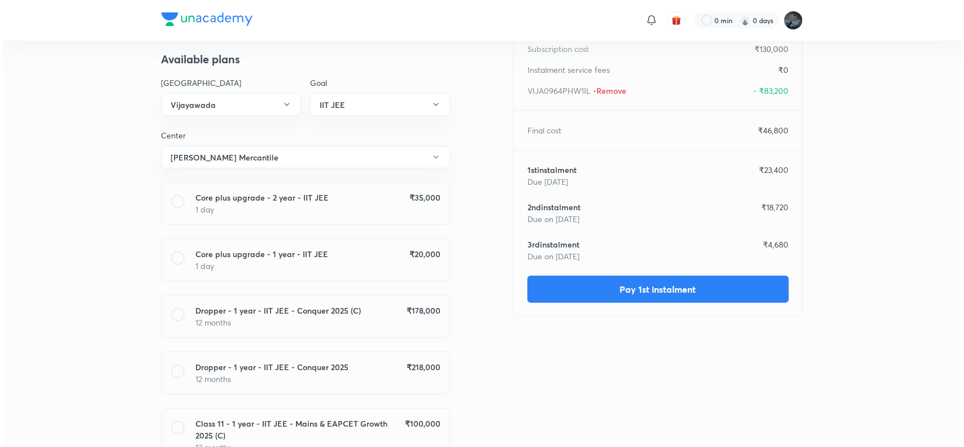
scroll to position [126, 0]
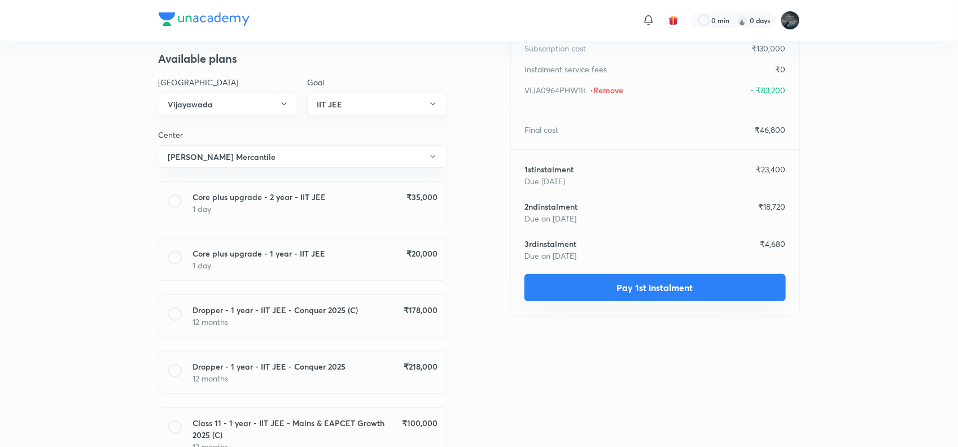
click at [662, 278] on button "Pay 1st instalment" at bounding box center [654, 287] width 261 height 27
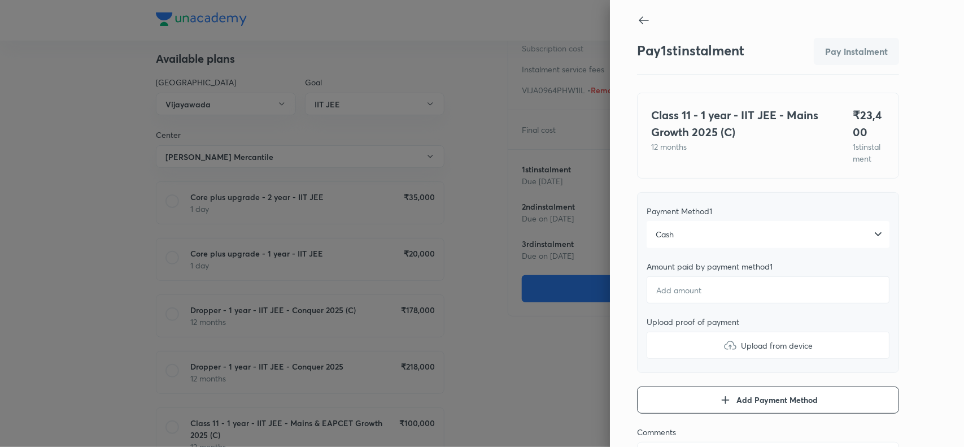
click at [664, 246] on div "Cash" at bounding box center [767, 234] width 243 height 27
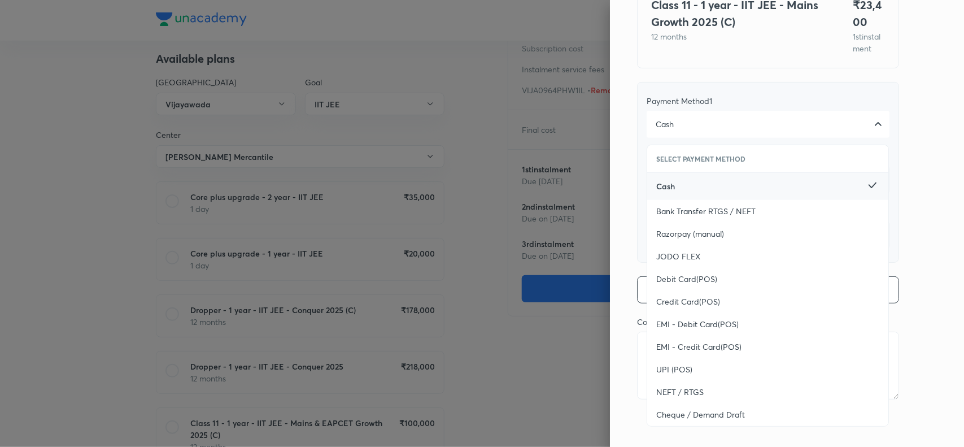
scroll to position [123, 0]
click at [670, 367] on span "UPI (POS)" at bounding box center [674, 369] width 36 height 11
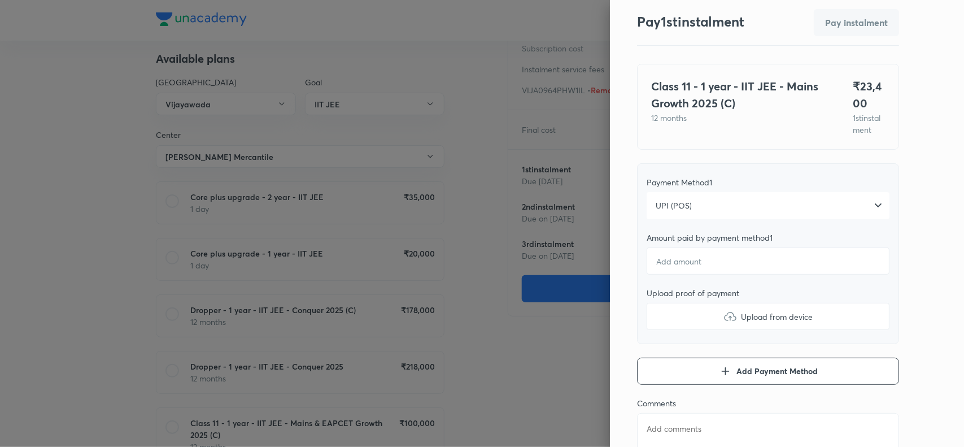
scroll to position [28, 0]
click at [663, 275] on input "number" at bounding box center [767, 261] width 243 height 27
type textarea "x"
type input "2"
type textarea "x"
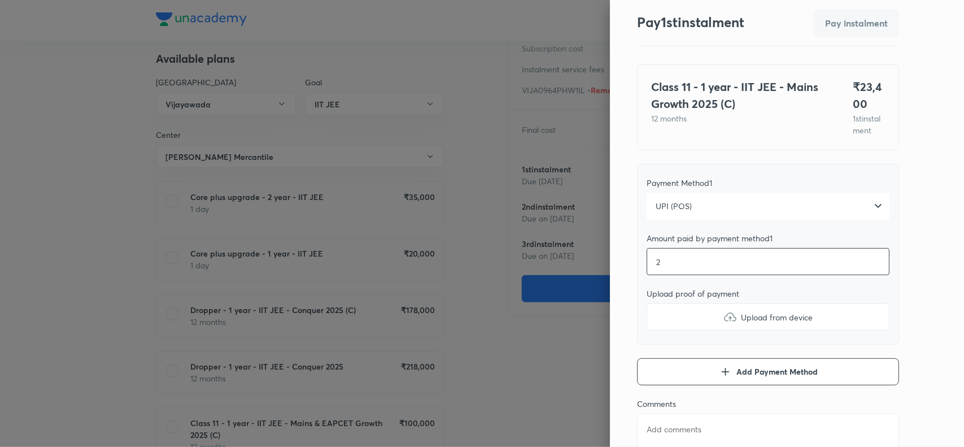
type input "23"
type textarea "x"
type input "234"
type textarea "x"
type input "2340"
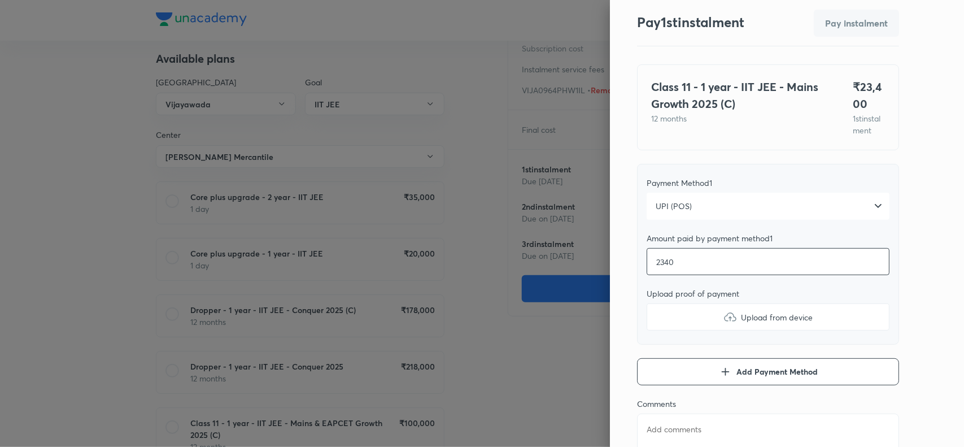
type textarea "x"
type input "23400"
type textarea "x"
type input "23400"
click at [723, 323] on img at bounding box center [730, 317] width 14 height 14
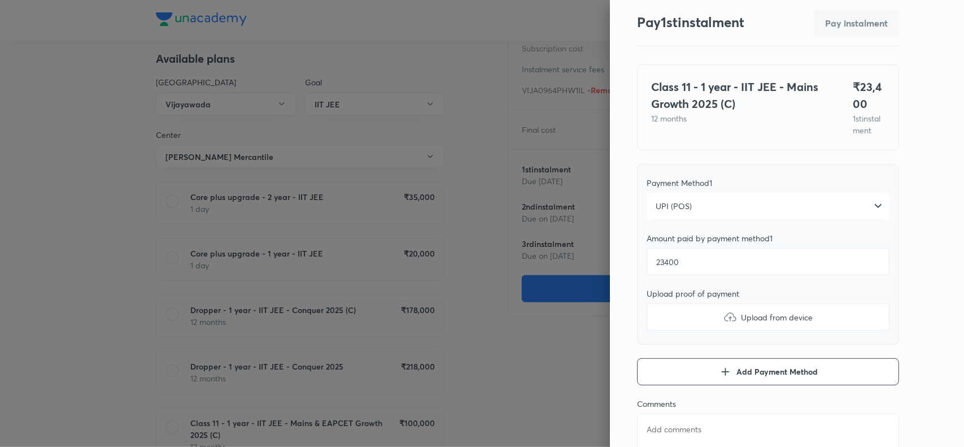
click at [0, 0] on input "Upload from device" at bounding box center [0, 0] width 0 height 0
type textarea "x"
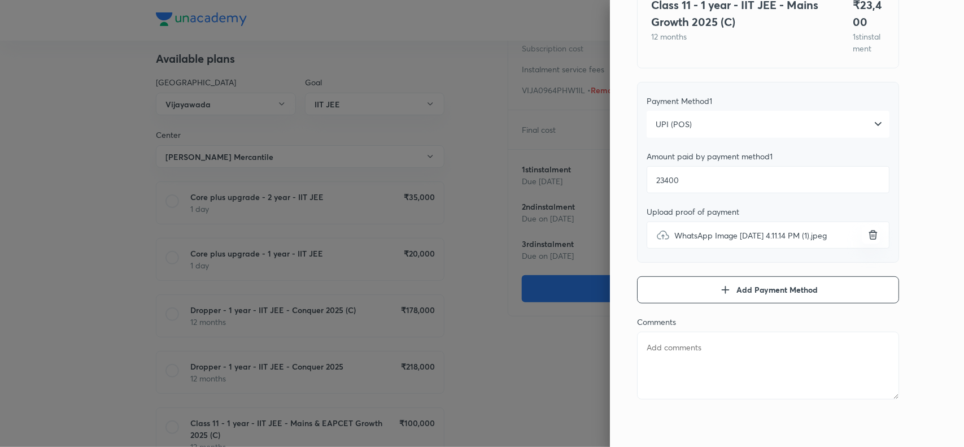
scroll to position [123, 0]
click at [664, 352] on textarea at bounding box center [768, 365] width 262 height 68
paste textarea "Kokkiligadda Thaman Suchir"
type textarea "Kokkiligadda Thaman Suchir"
type textarea "x"
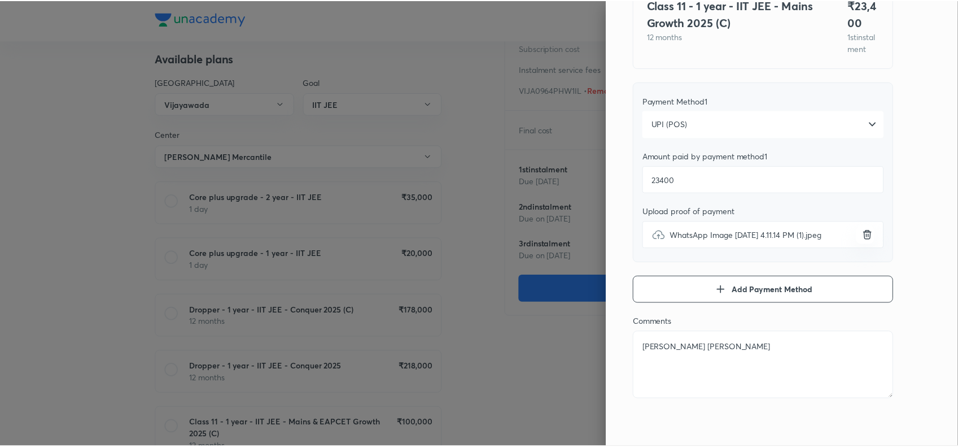
scroll to position [0, 0]
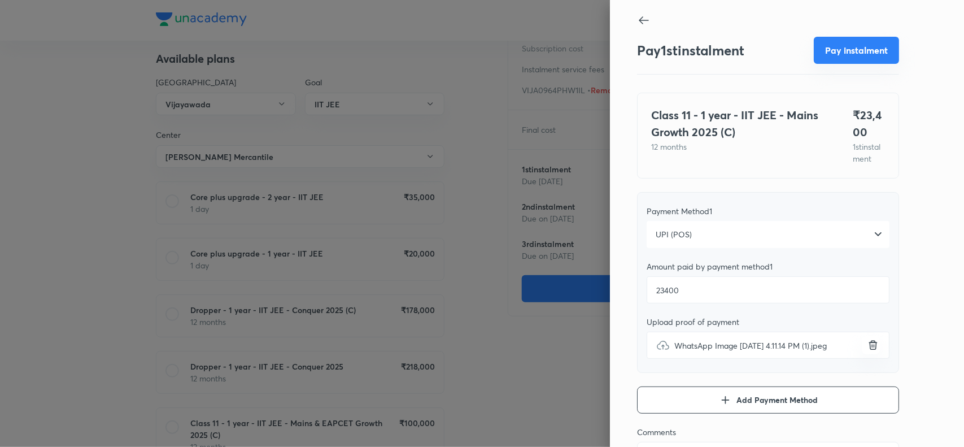
type textarea "Kokkiligadda Thaman Suchir"
click at [834, 49] on button "Pay instalment" at bounding box center [855, 50] width 85 height 27
type textarea "x"
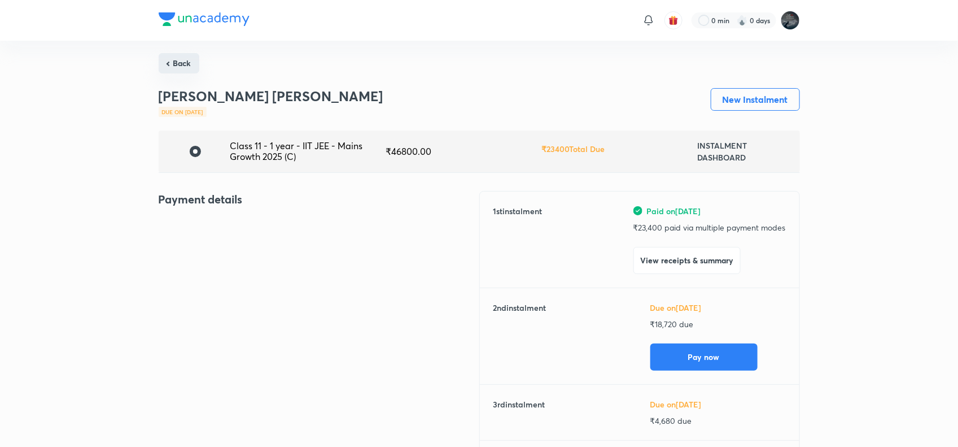
click at [173, 68] on button "Back" at bounding box center [179, 63] width 41 height 20
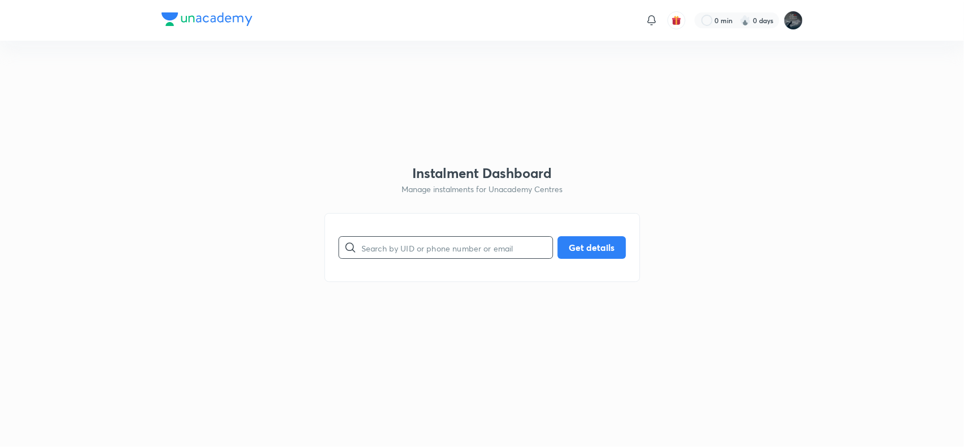
click at [419, 246] on input "text" at bounding box center [456, 247] width 191 height 29
paste input "vasudeo_divya@yahoo.com"
type input "vasudeo_divya@yahoo.com"
click at [585, 243] on button "Get details" at bounding box center [591, 246] width 68 height 23
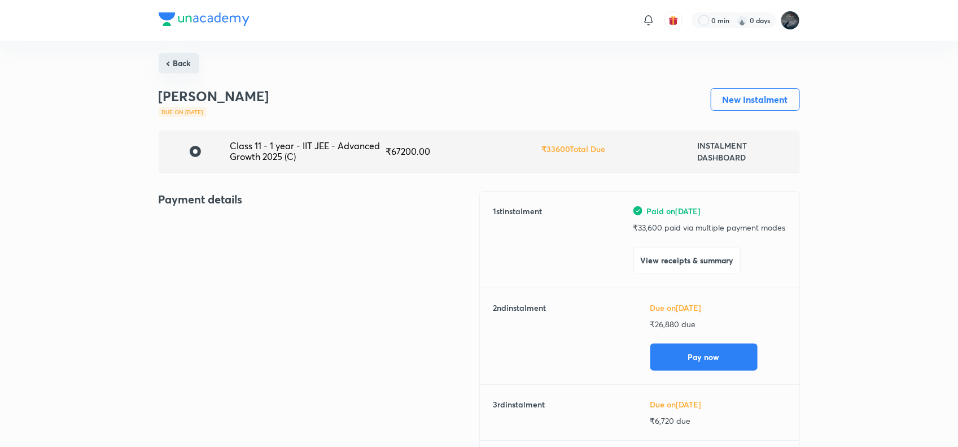
click at [181, 64] on button "Back" at bounding box center [179, 63] width 41 height 20
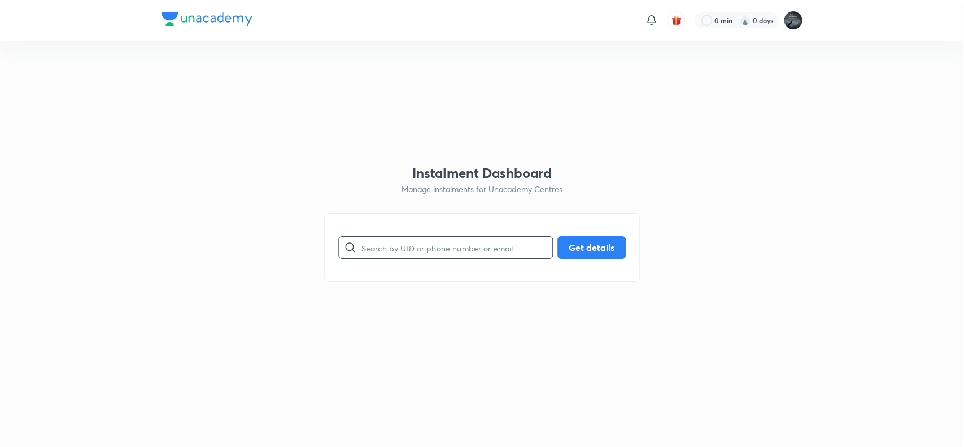
click at [450, 255] on input "text" at bounding box center [456, 247] width 191 height 29
paste input "sgteluru@gmail.com"
type input "sgteluru@gmail.com"
click at [578, 243] on button "Get details" at bounding box center [591, 246] width 68 height 23
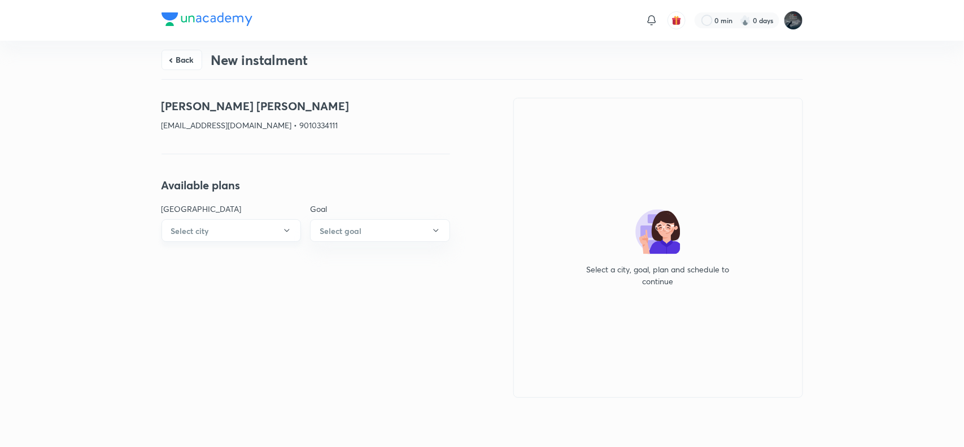
click at [246, 230] on button "Select city" at bounding box center [231, 230] width 140 height 23
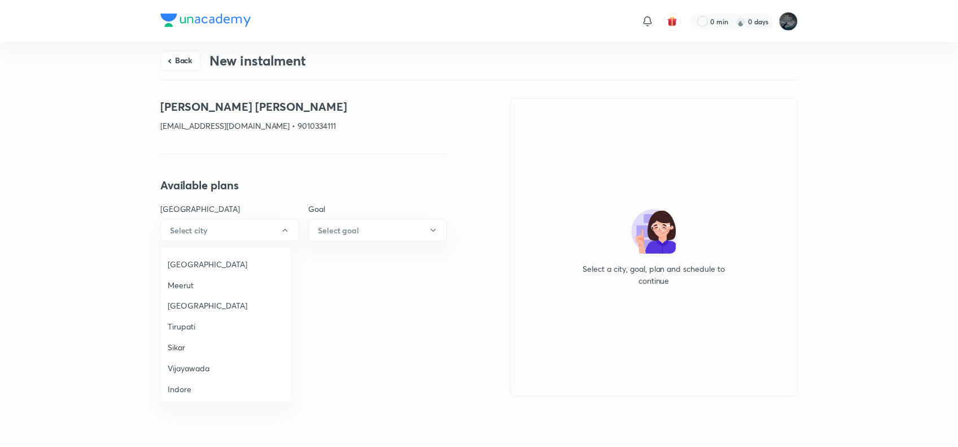
scroll to position [738, 0]
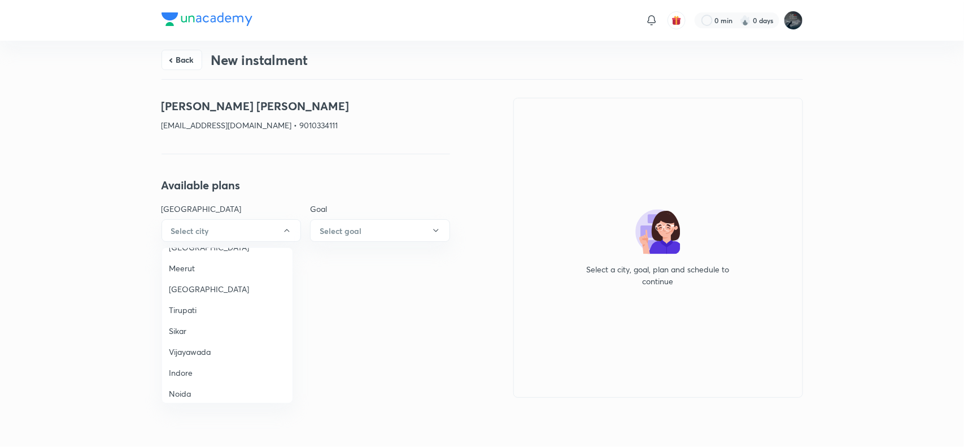
click at [202, 345] on span "Vijayawada" at bounding box center [227, 351] width 117 height 12
click at [384, 235] on button "Select goal" at bounding box center [380, 230] width 140 height 23
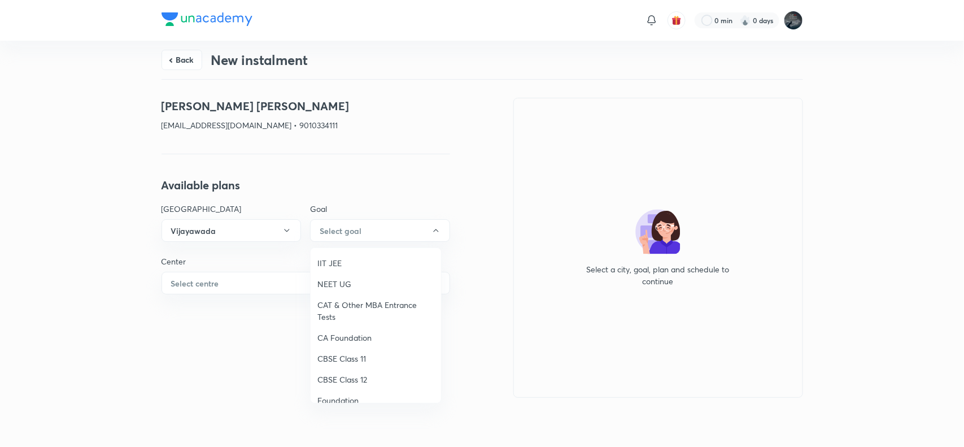
click at [329, 257] on span "IIT JEE" at bounding box center [375, 263] width 117 height 12
click at [272, 275] on button "Select centre" at bounding box center [305, 283] width 288 height 23
click at [195, 307] on li "Chaganti Mercantile" at bounding box center [227, 315] width 130 height 21
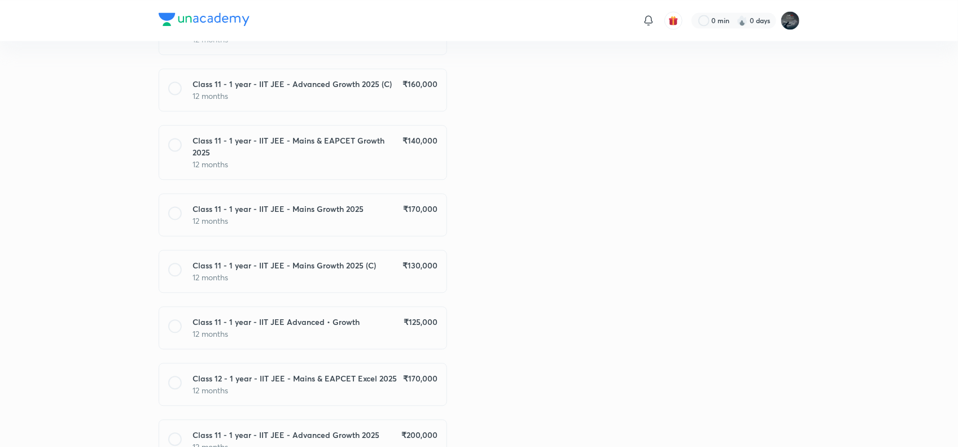
scroll to position [965, 0]
click at [377, 270] on p "12 months" at bounding box center [315, 276] width 244 height 12
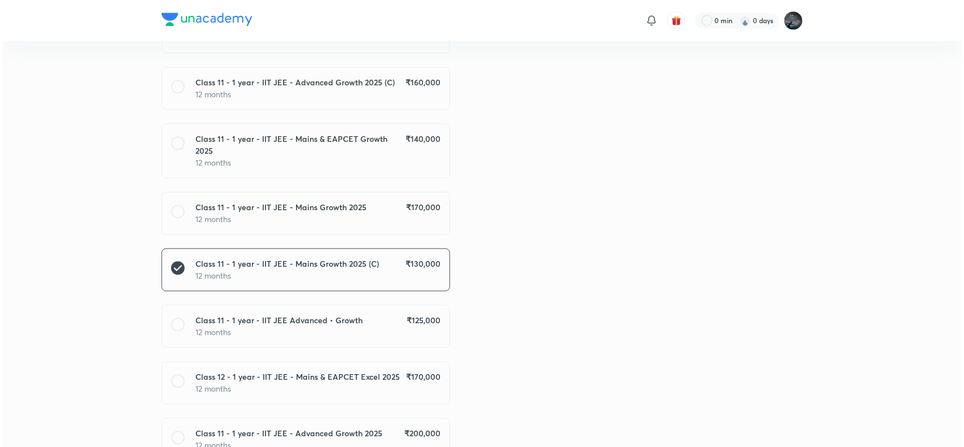
scroll to position [1115, 0]
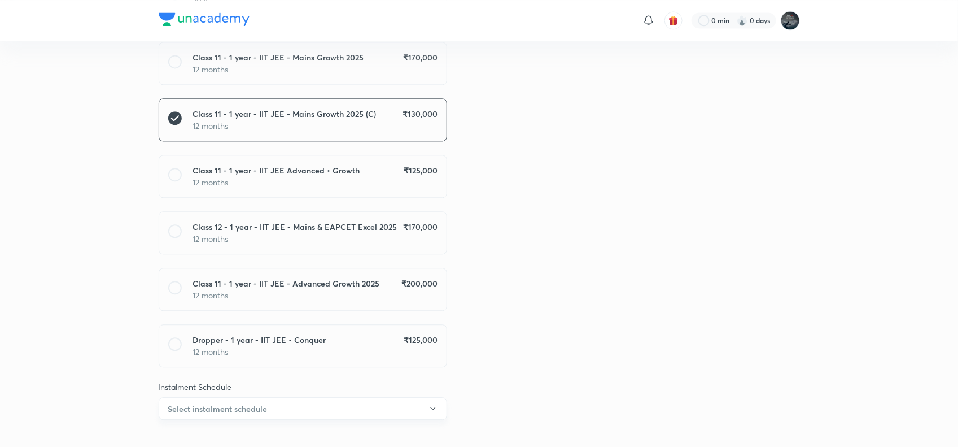
click at [357, 397] on button "Select instalment schedule" at bounding box center [303, 408] width 288 height 23
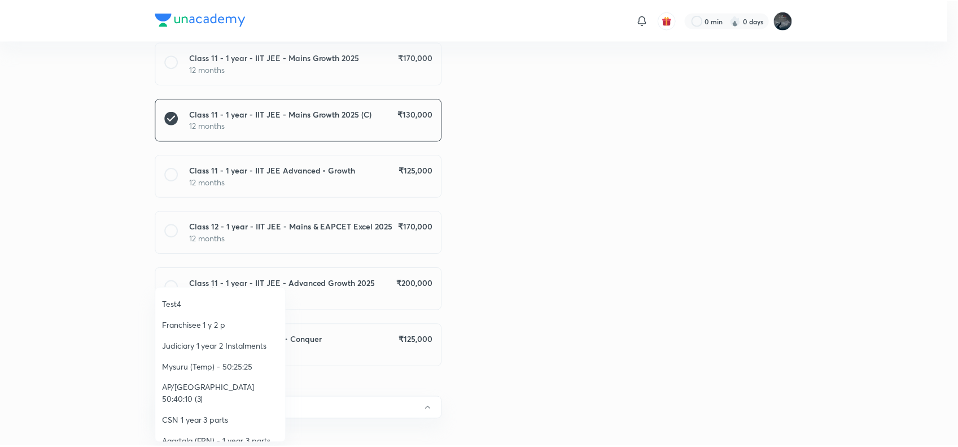
scroll to position [145, 0]
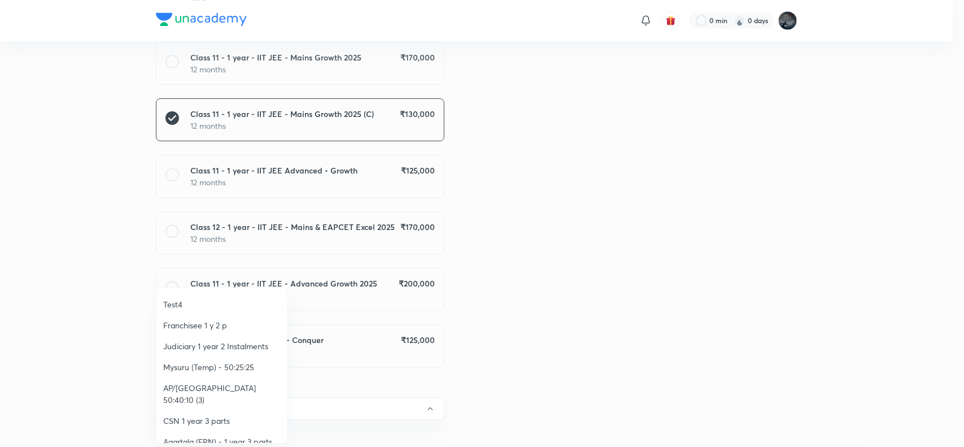
click at [235, 382] on span "AP/Telangana 50:40:10 (3)" at bounding box center [221, 394] width 117 height 24
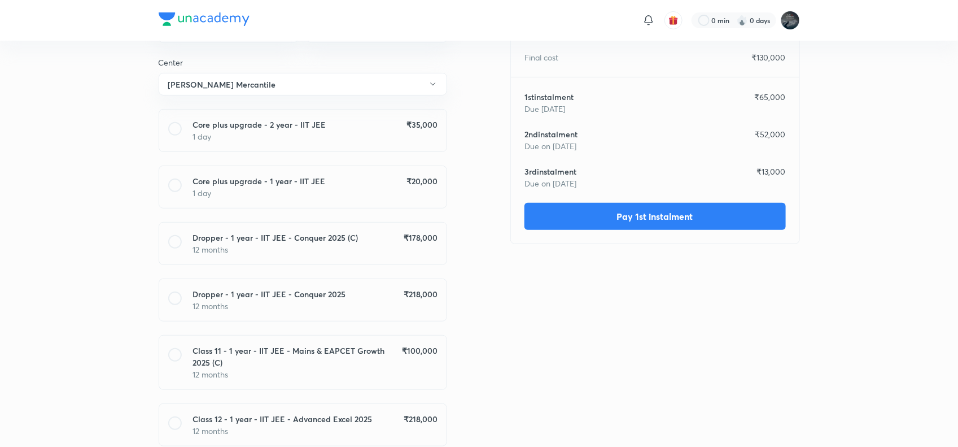
scroll to position [0, 0]
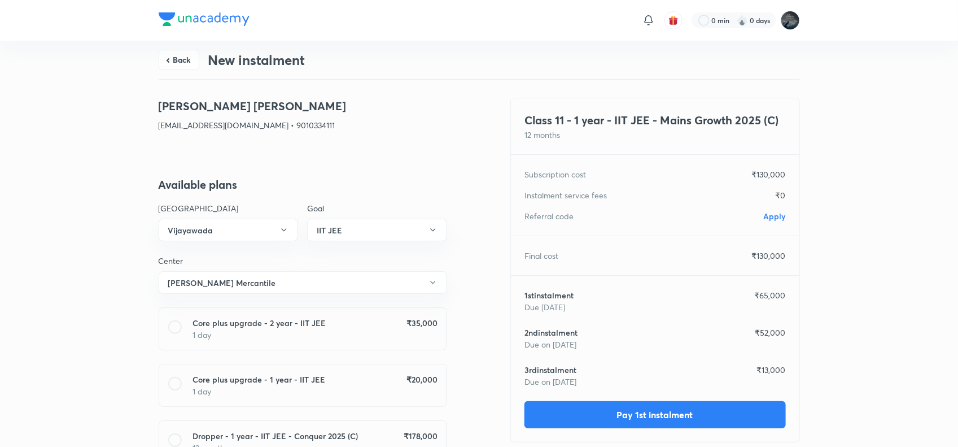
click at [782, 215] on span "Apply" at bounding box center [775, 216] width 22 height 11
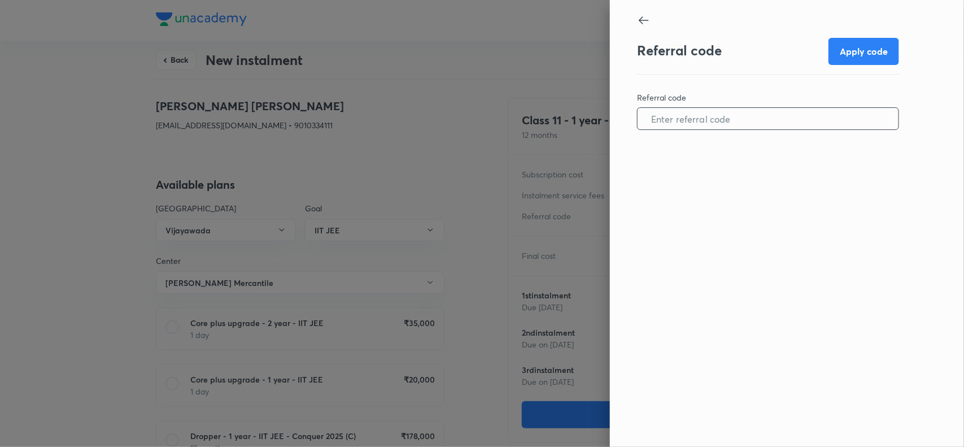
click at [728, 108] on input "text" at bounding box center [767, 118] width 261 height 29
paste input "VIJA0964KGU4D7"
type input "VIJA0964KGU4D7"
click at [856, 49] on button "Apply code" at bounding box center [863, 50] width 71 height 27
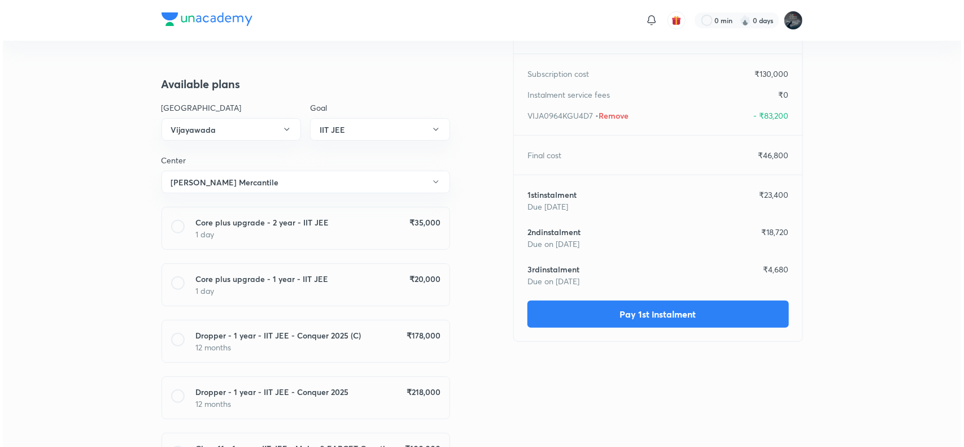
scroll to position [106, 0]
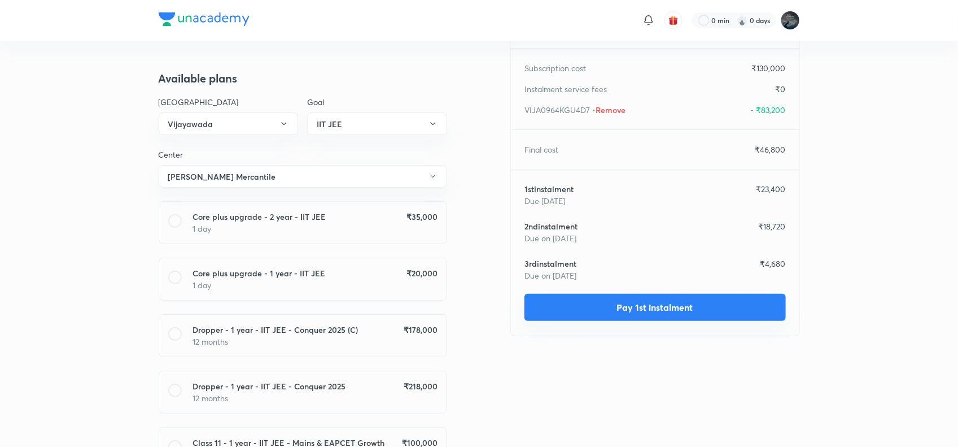
click at [656, 300] on button "Pay 1st instalment" at bounding box center [654, 307] width 261 height 27
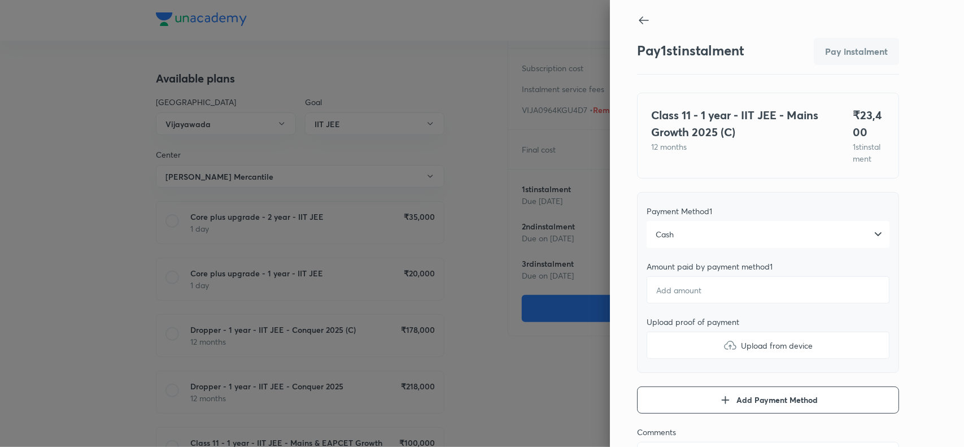
click at [718, 243] on div "Cash" at bounding box center [767, 234] width 243 height 27
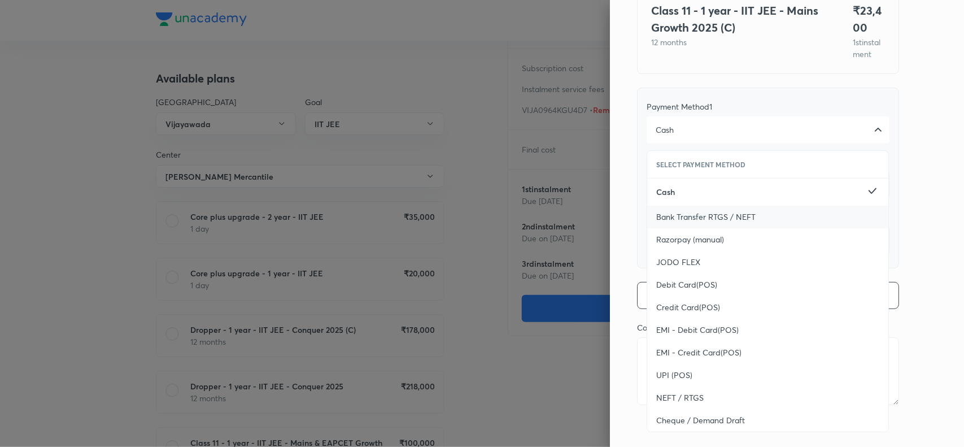
scroll to position [123, 0]
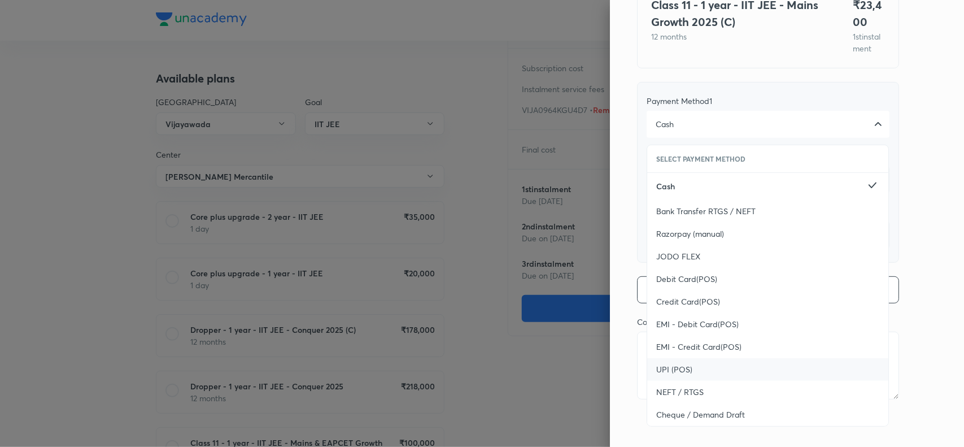
click at [677, 365] on span "UPI (POS)" at bounding box center [674, 369] width 36 height 11
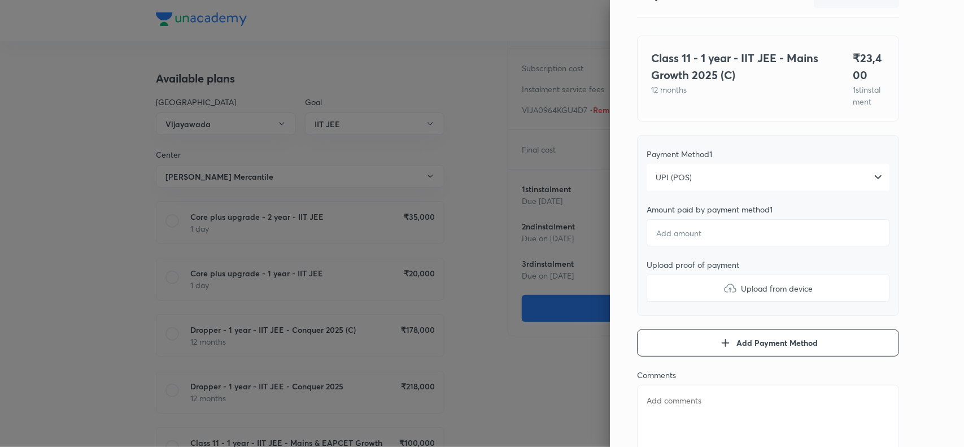
scroll to position [56, 0]
click at [705, 246] on input "number" at bounding box center [767, 233] width 243 height 27
type textarea "x"
type input "2"
type textarea "x"
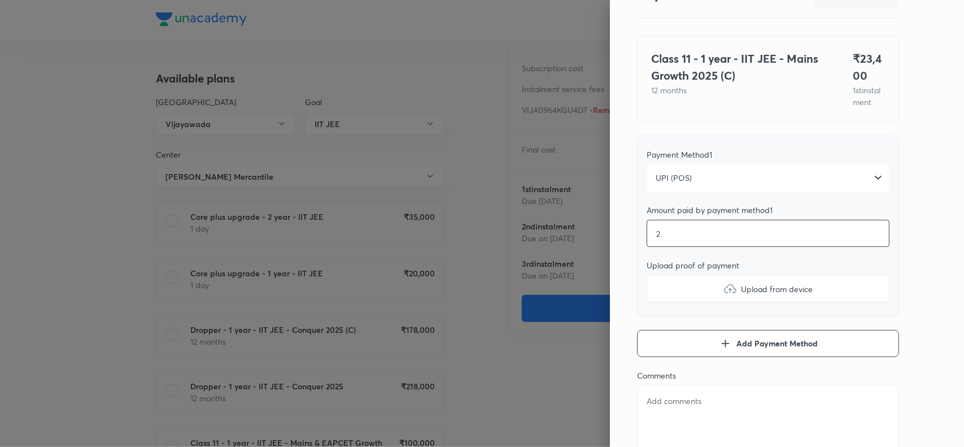
type input "23"
type textarea "x"
type input "234"
type textarea "x"
type input "2340"
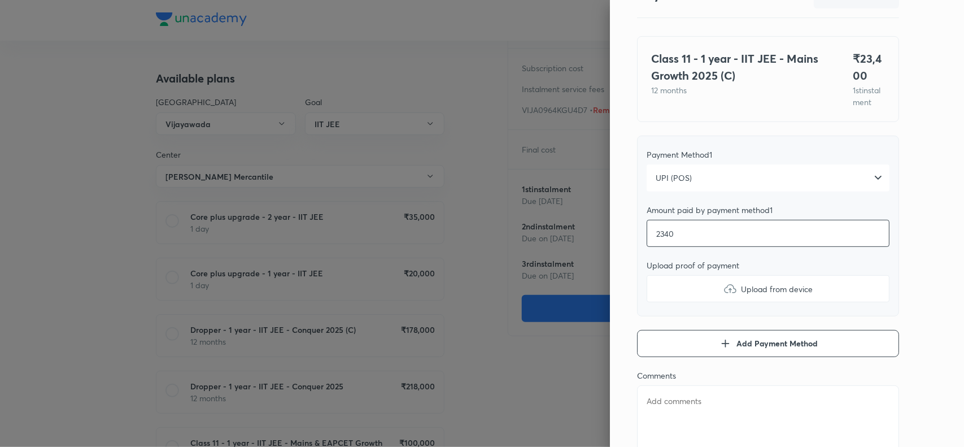
type textarea "x"
type input "23400"
type textarea "x"
type input "23400"
click at [723, 295] on img at bounding box center [730, 289] width 14 height 14
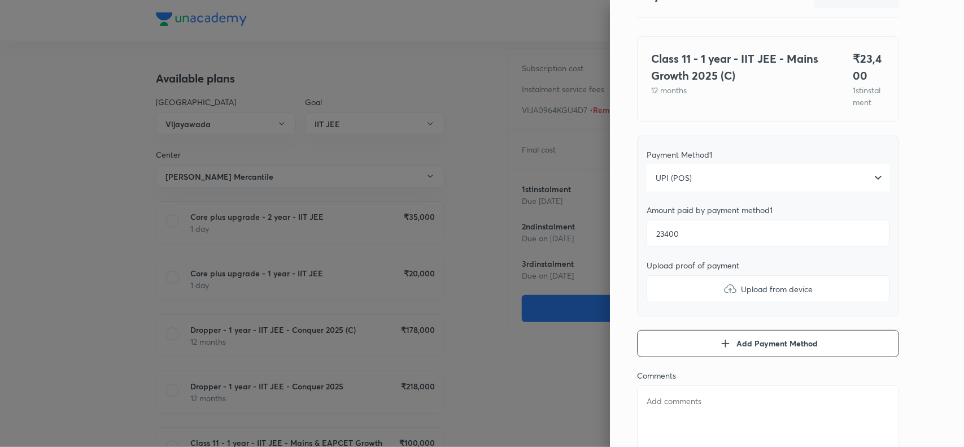
click at [0, 0] on input "Upload from device" at bounding box center [0, 0] width 0 height 0
type textarea "x"
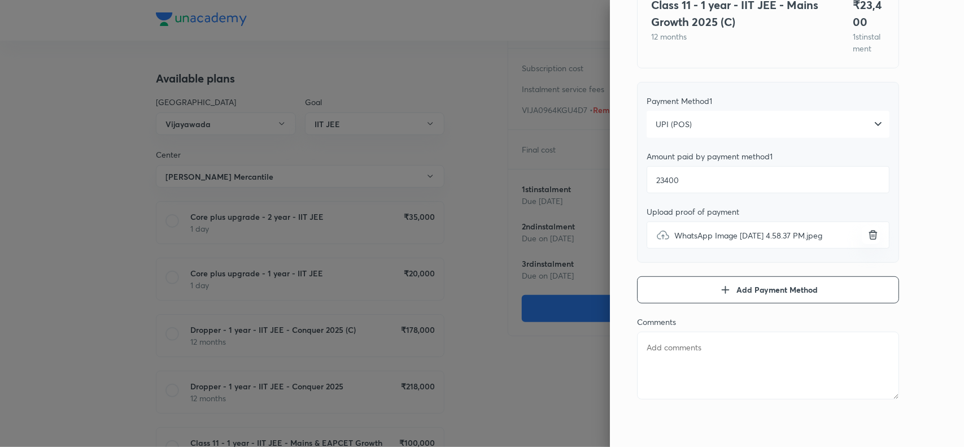
click at [684, 356] on textarea at bounding box center [768, 365] width 262 height 68
paste textarea "IRRINKI SHANMUKH SRIKAR"
type textarea "IRRINKI SHANMUKH SRIKAR"
type textarea "x"
type textarea "IRRINKI SHANMUKH SRIKAR"
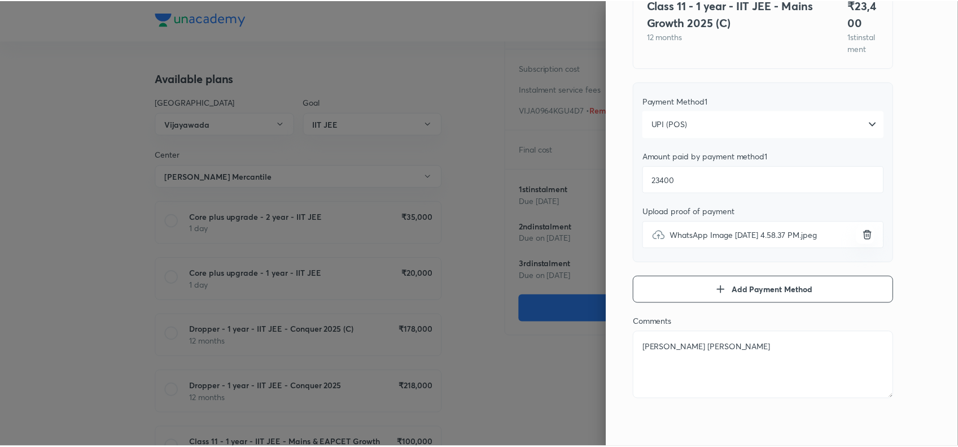
scroll to position [0, 0]
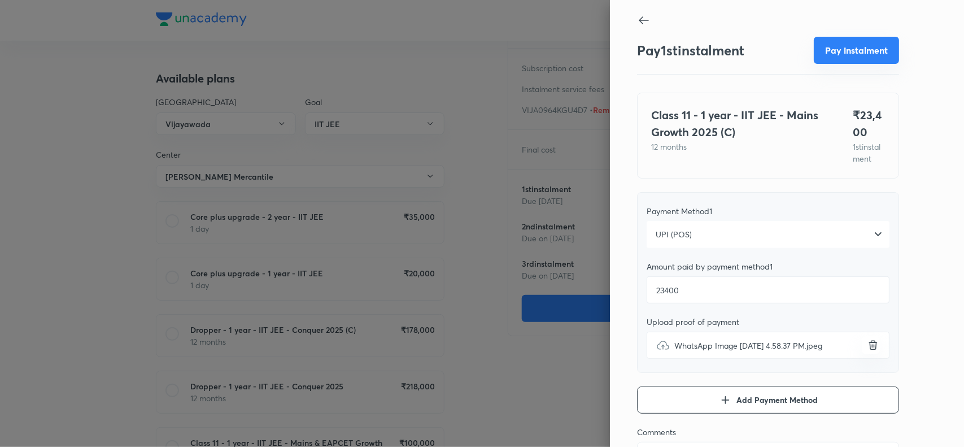
click at [836, 53] on button "Pay instalment" at bounding box center [855, 50] width 85 height 27
type textarea "x"
